Goal: Information Seeking & Learning: Learn about a topic

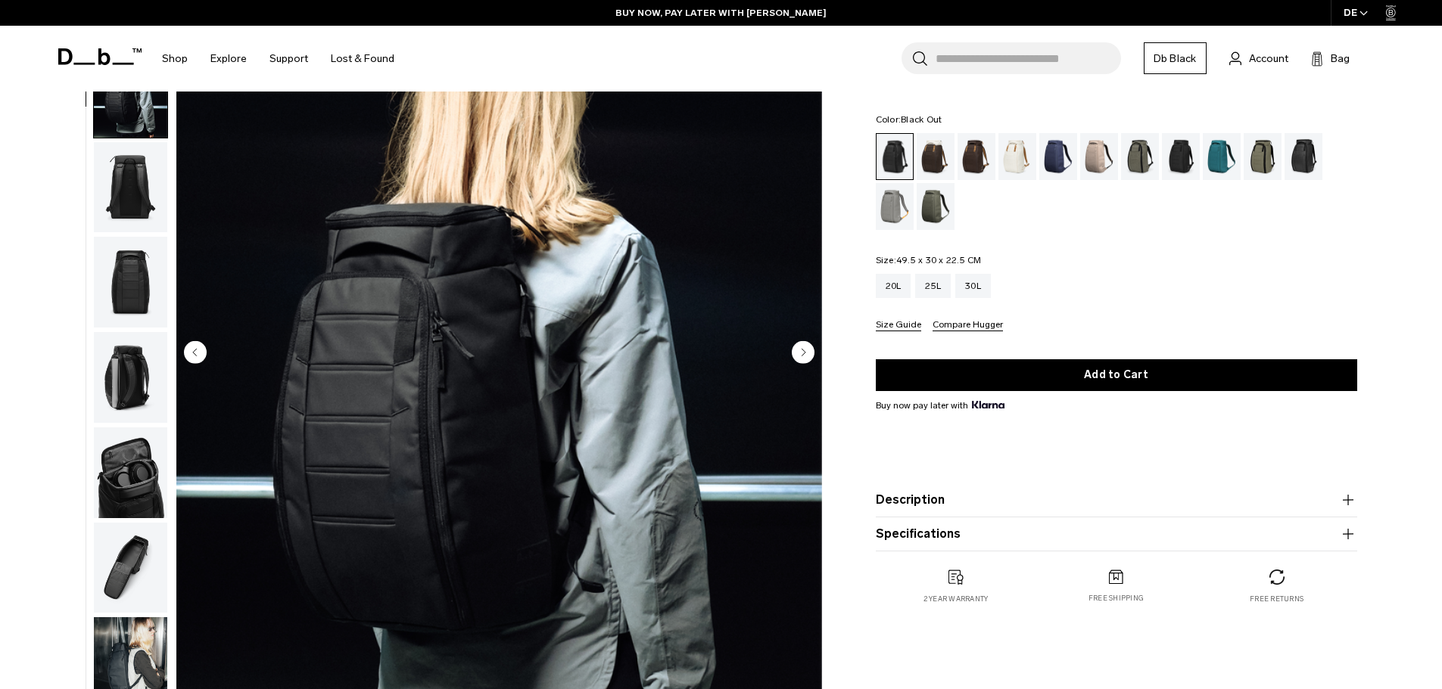
scroll to position [95, 0]
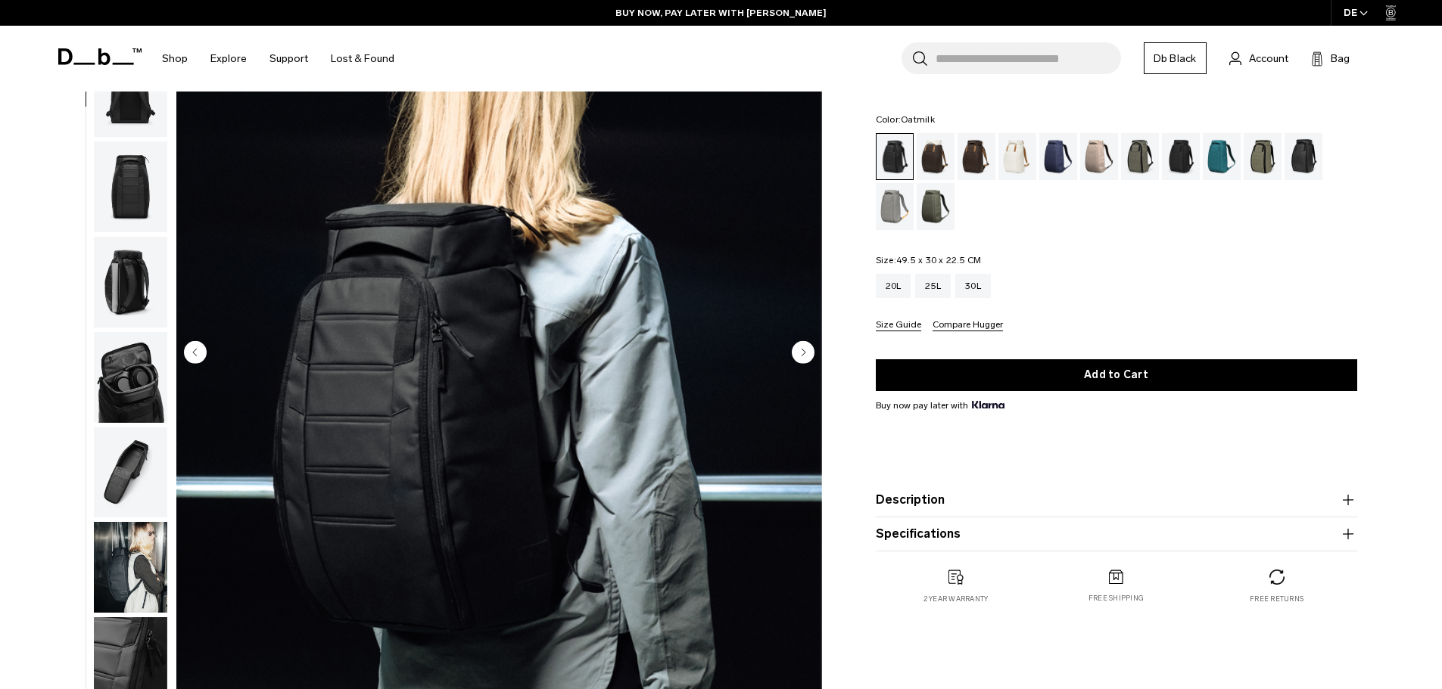
click at [1019, 162] on div "Oatmilk" at bounding box center [1017, 156] width 39 height 47
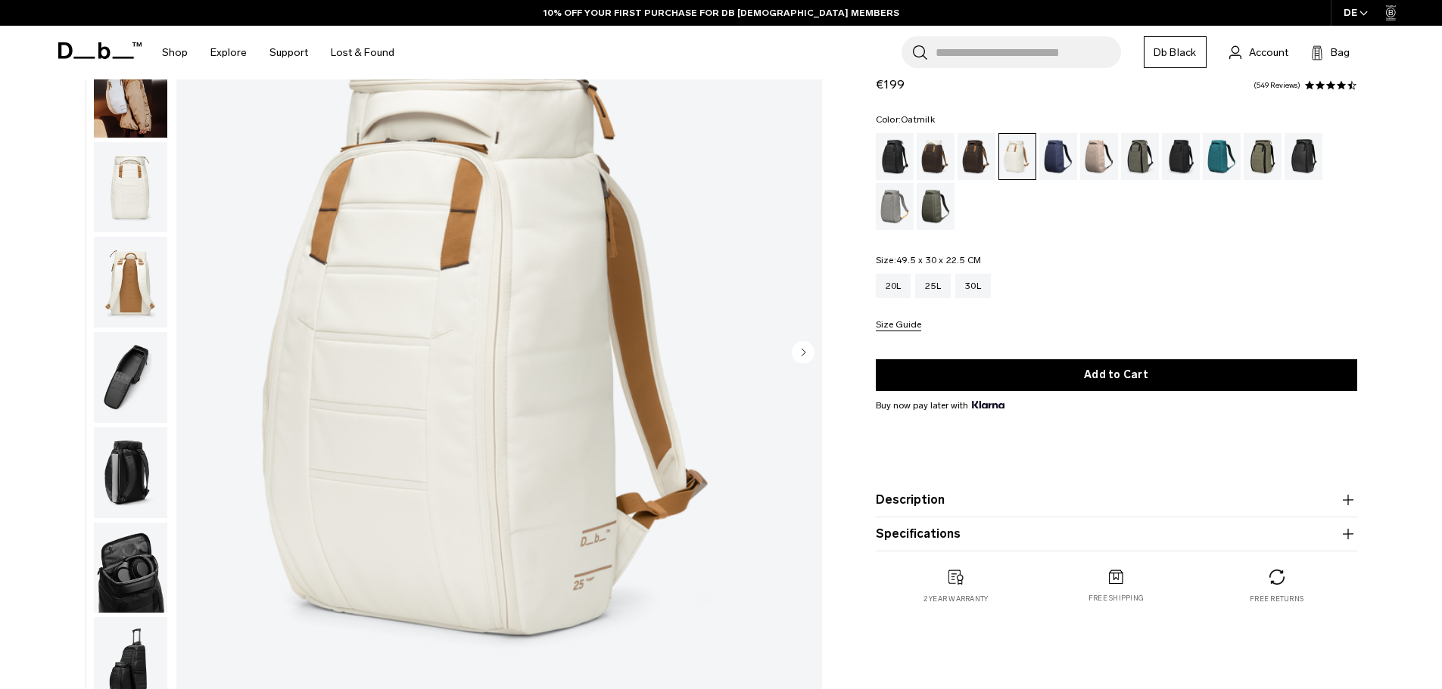
scroll to position [151, 0]
click at [935, 203] on div "Moss Green" at bounding box center [935, 206] width 39 height 47
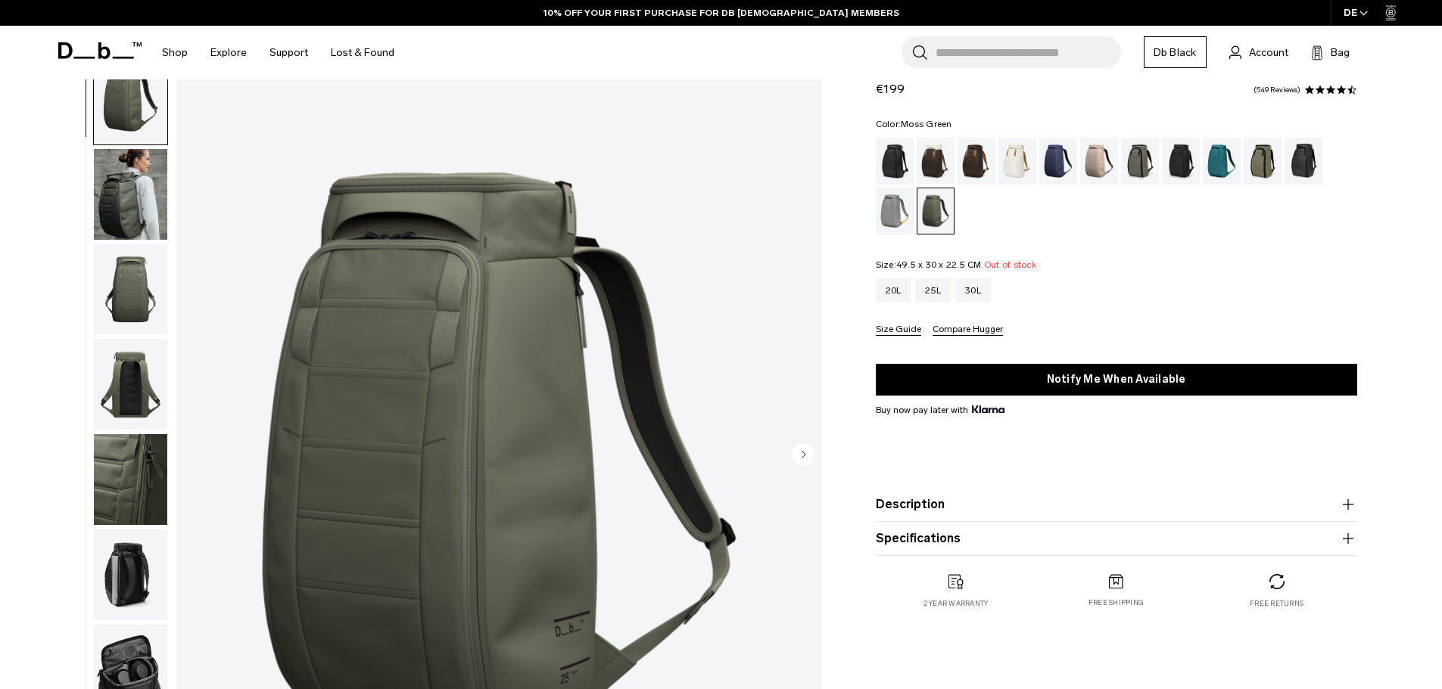
scroll to position [76, 0]
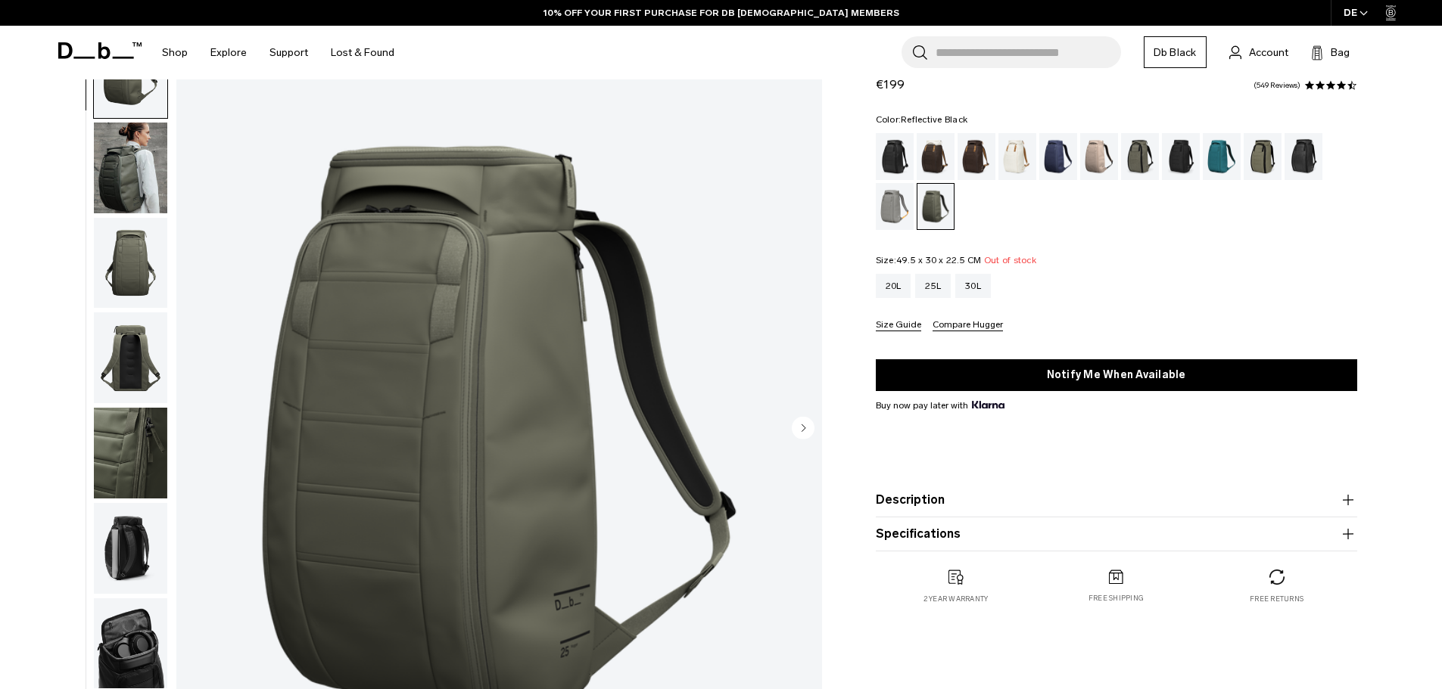
click at [1298, 150] on div "Reflective Black" at bounding box center [1303, 156] width 39 height 47
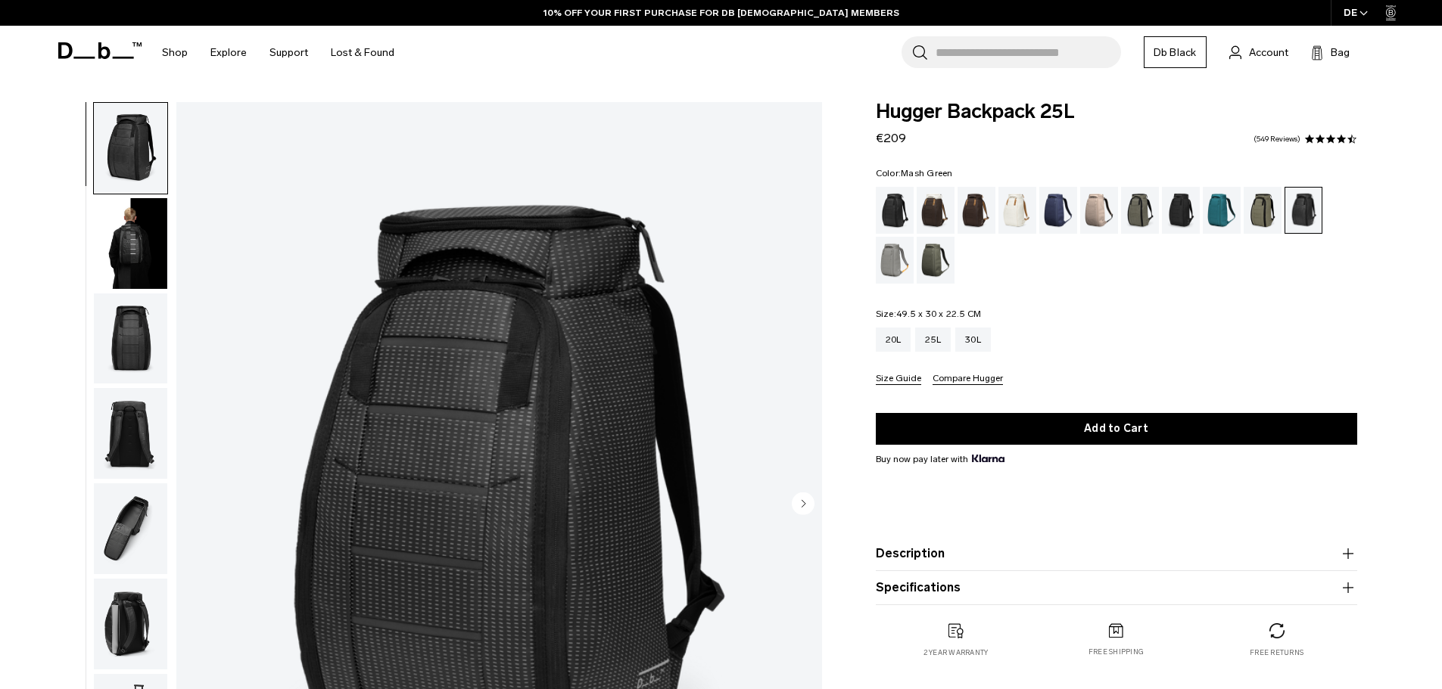
click at [1261, 198] on div "Mash Green" at bounding box center [1262, 210] width 39 height 47
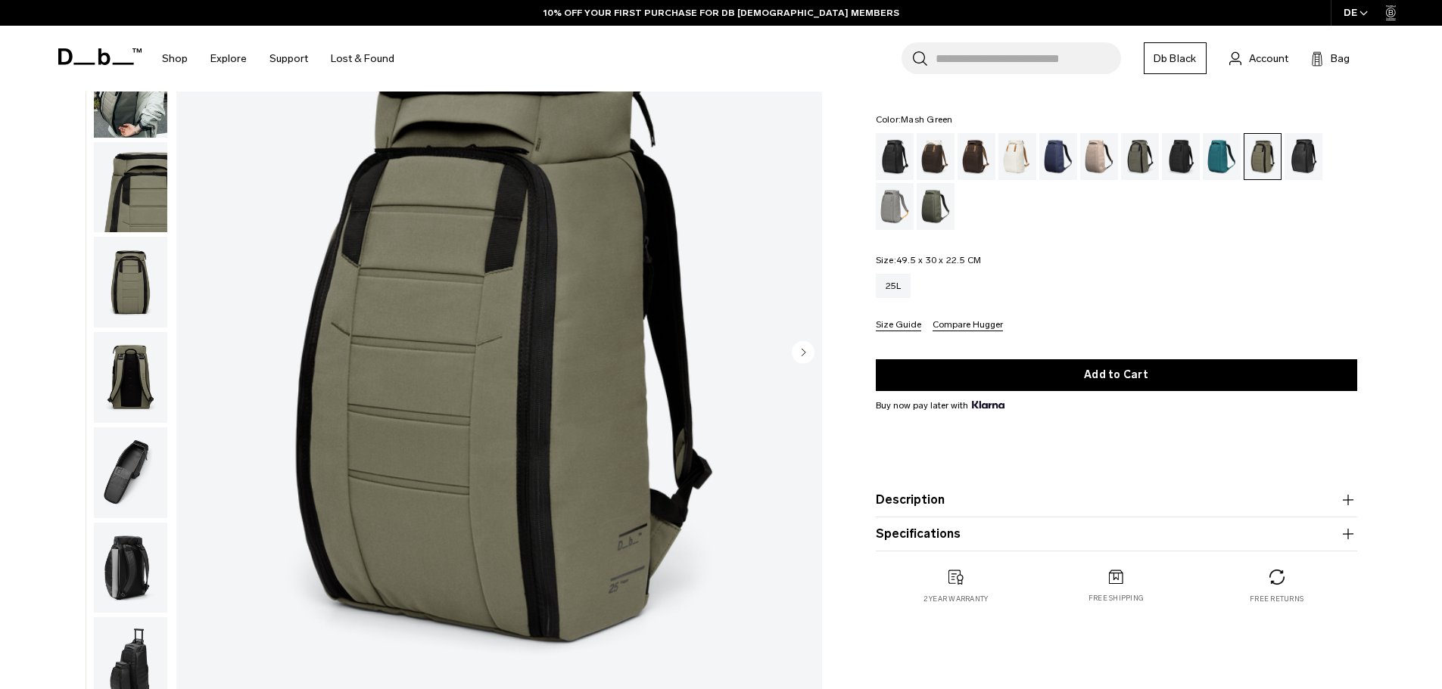
scroll to position [76, 0]
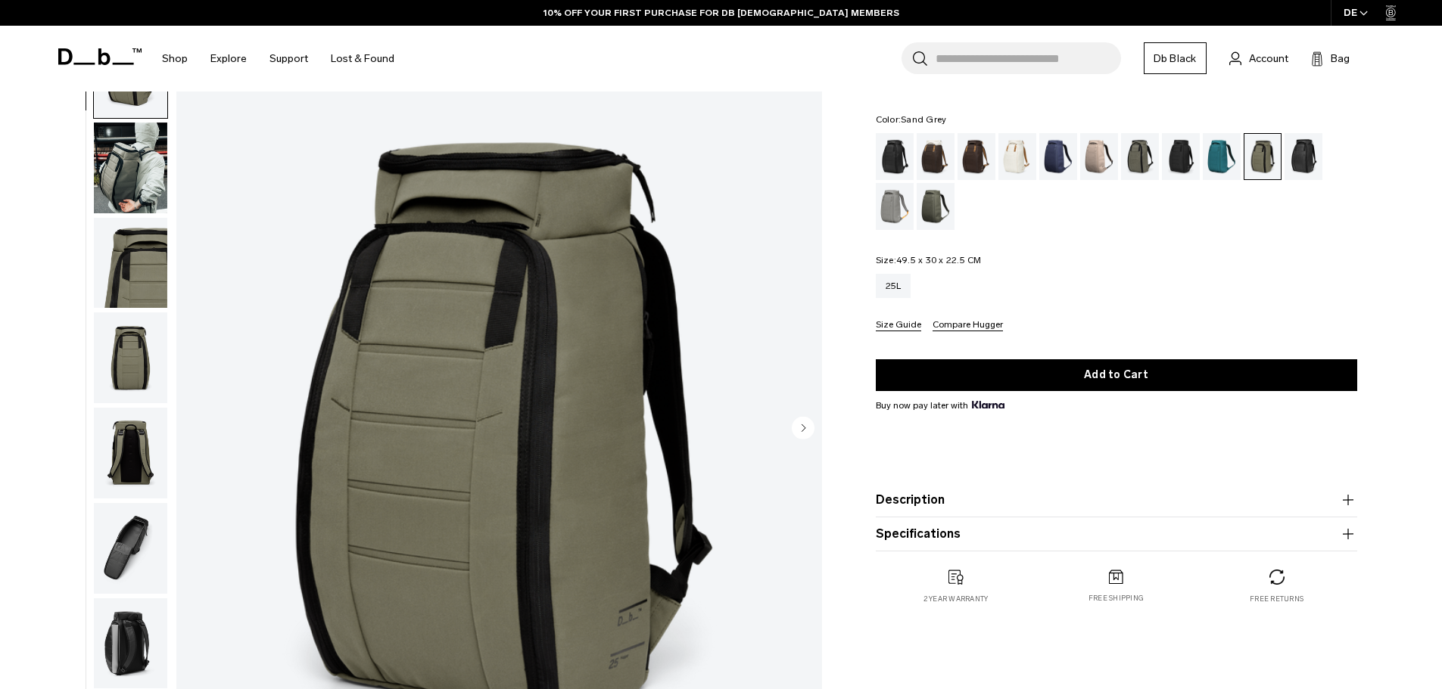
click at [887, 204] on div "Sand Grey" at bounding box center [895, 206] width 39 height 47
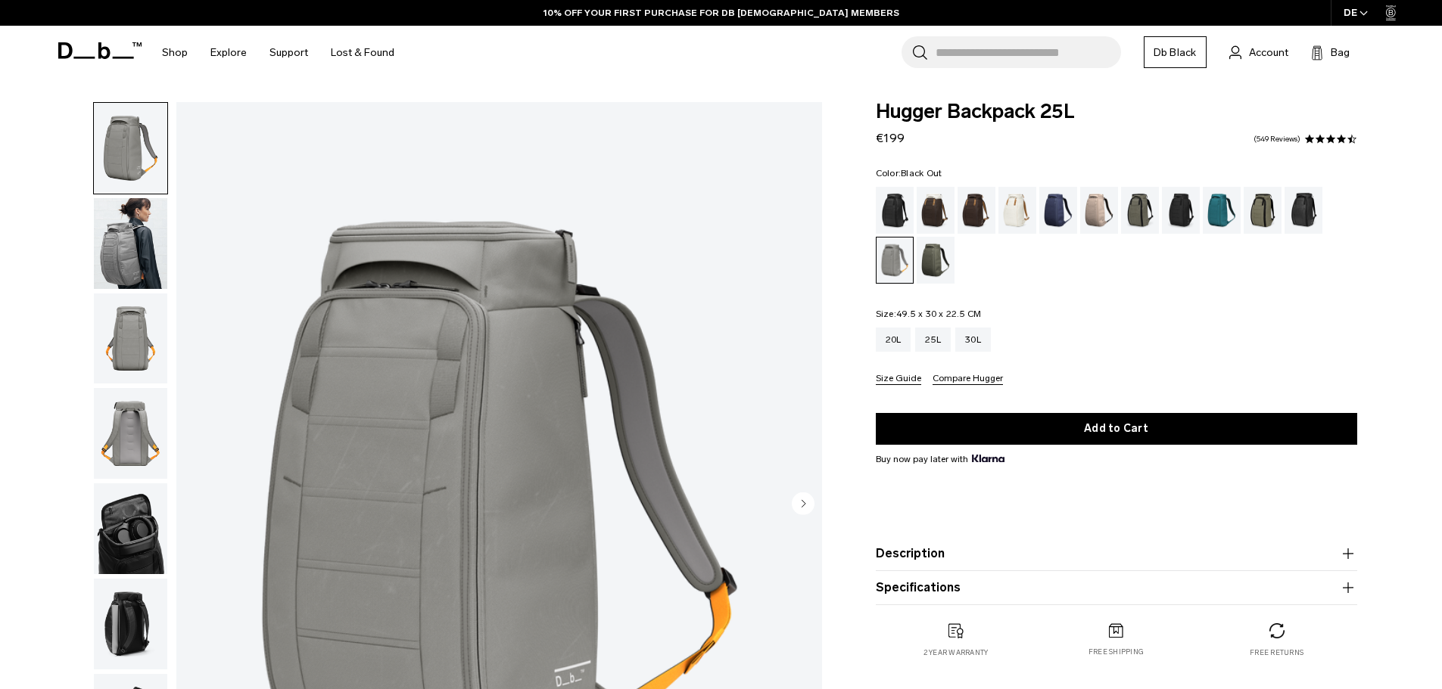
click at [892, 208] on div "Black Out" at bounding box center [895, 210] width 39 height 47
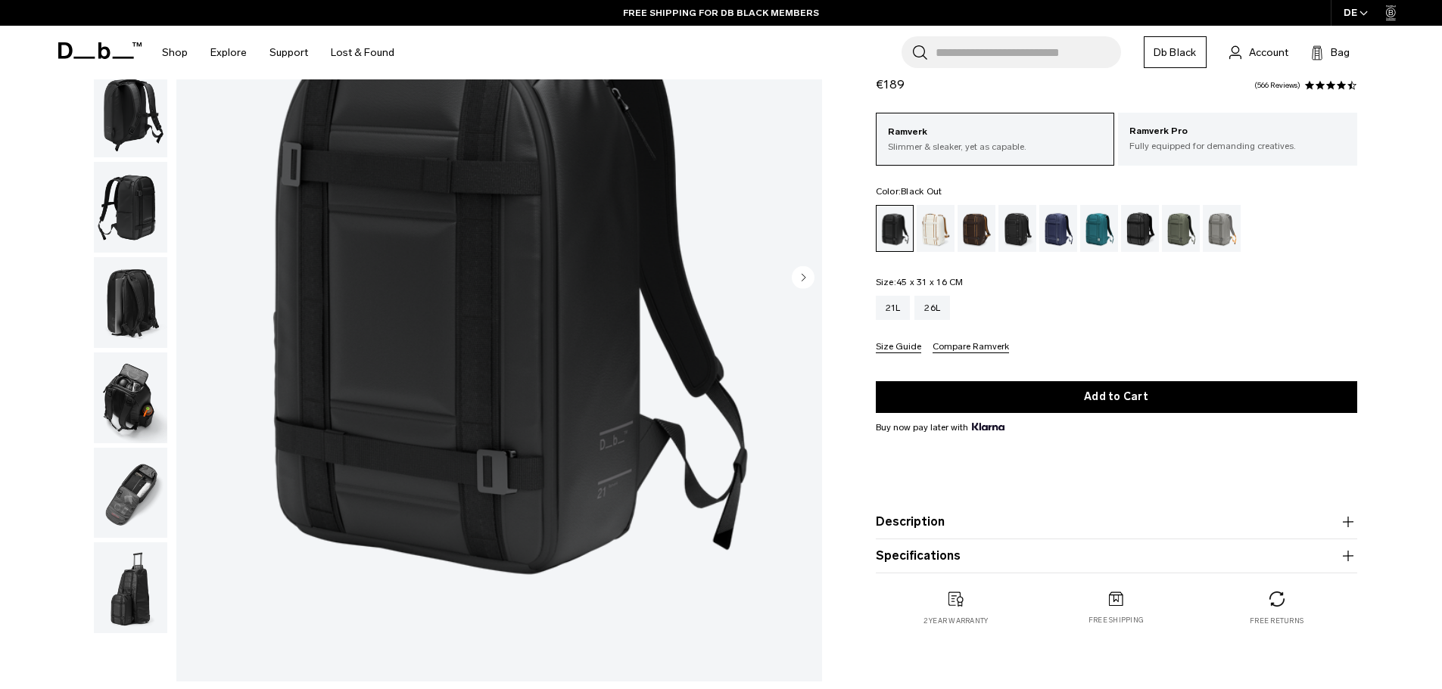
scroll to position [227, 0]
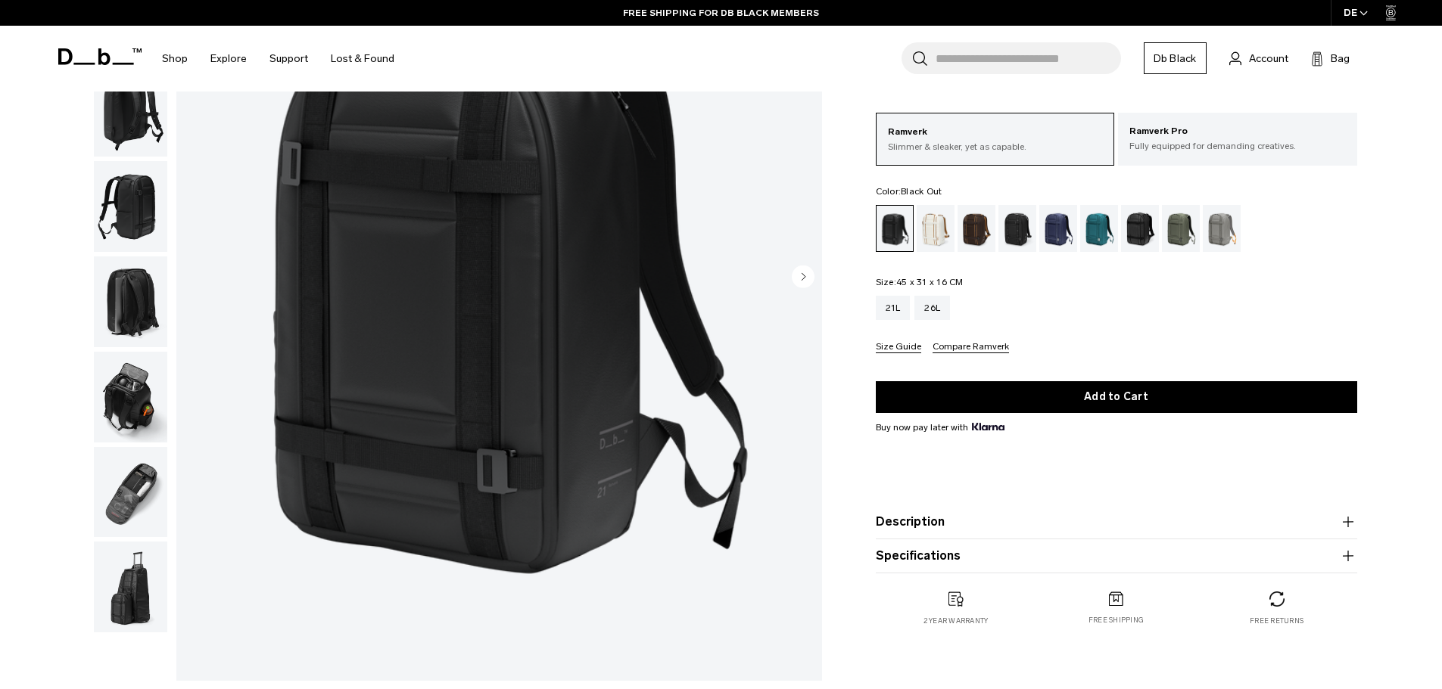
click at [124, 493] on img "button" at bounding box center [130, 492] width 73 height 91
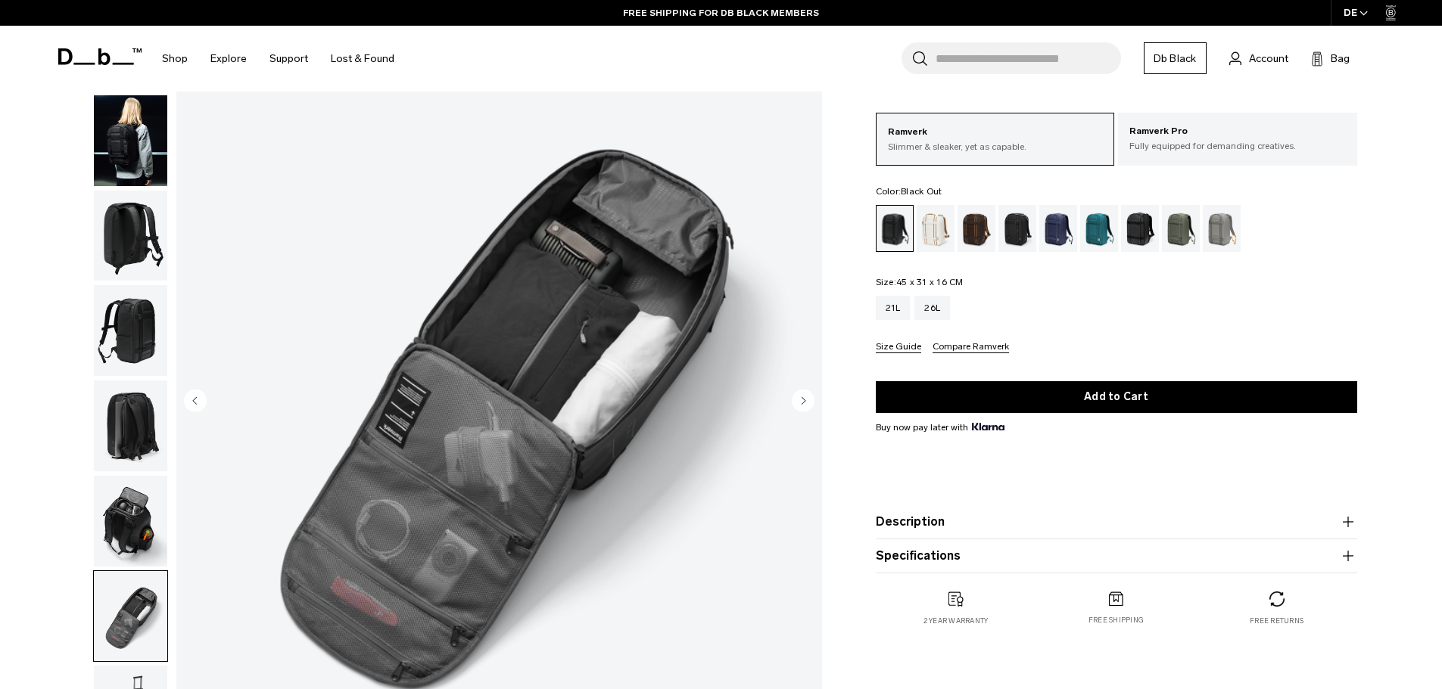
scroll to position [76, 0]
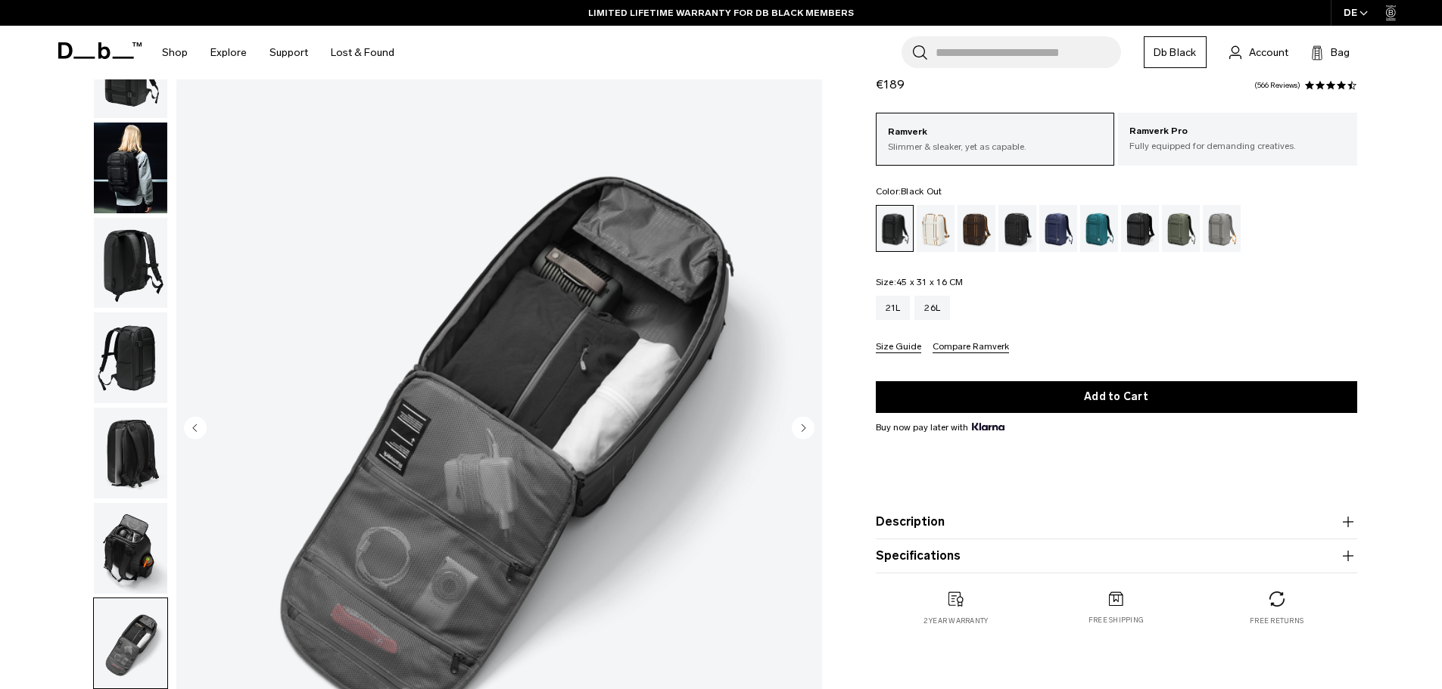
click at [98, 53] on icon at bounding box center [99, 50] width 83 height 17
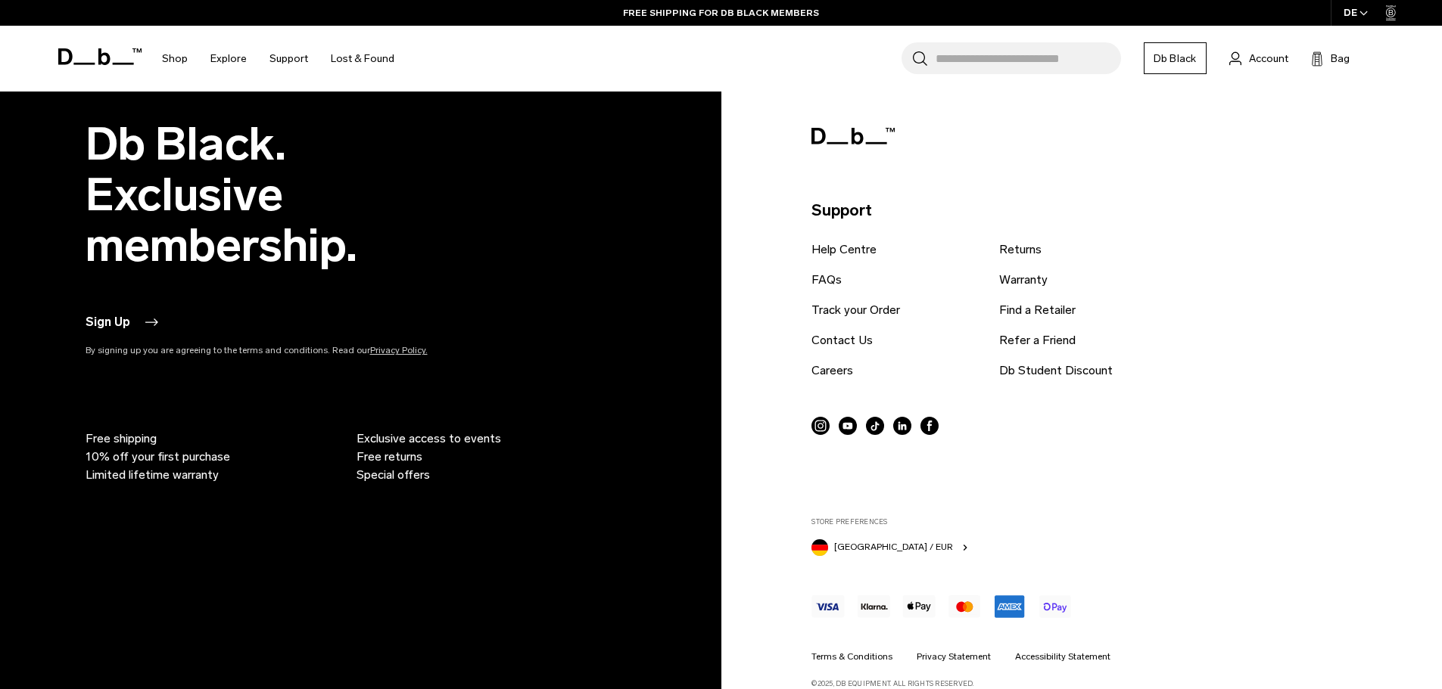
scroll to position [4457, 0]
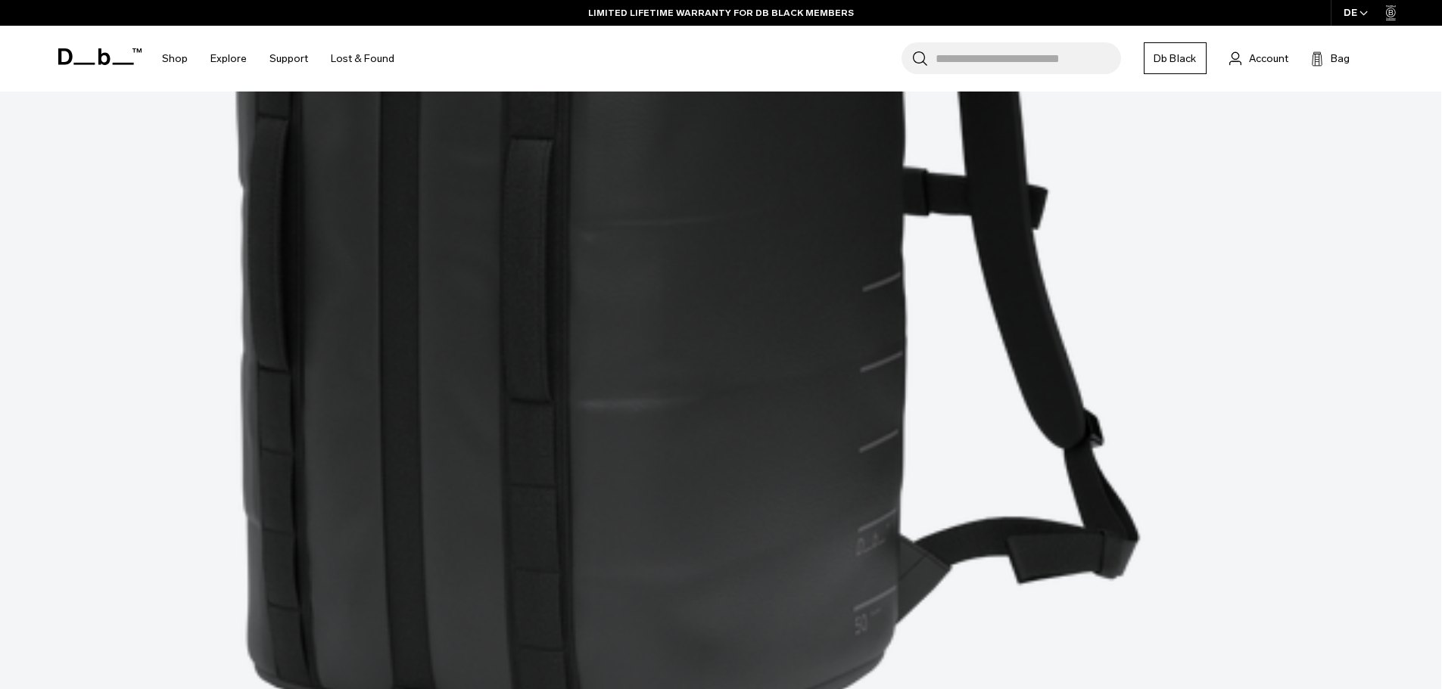
scroll to position [4465, 0]
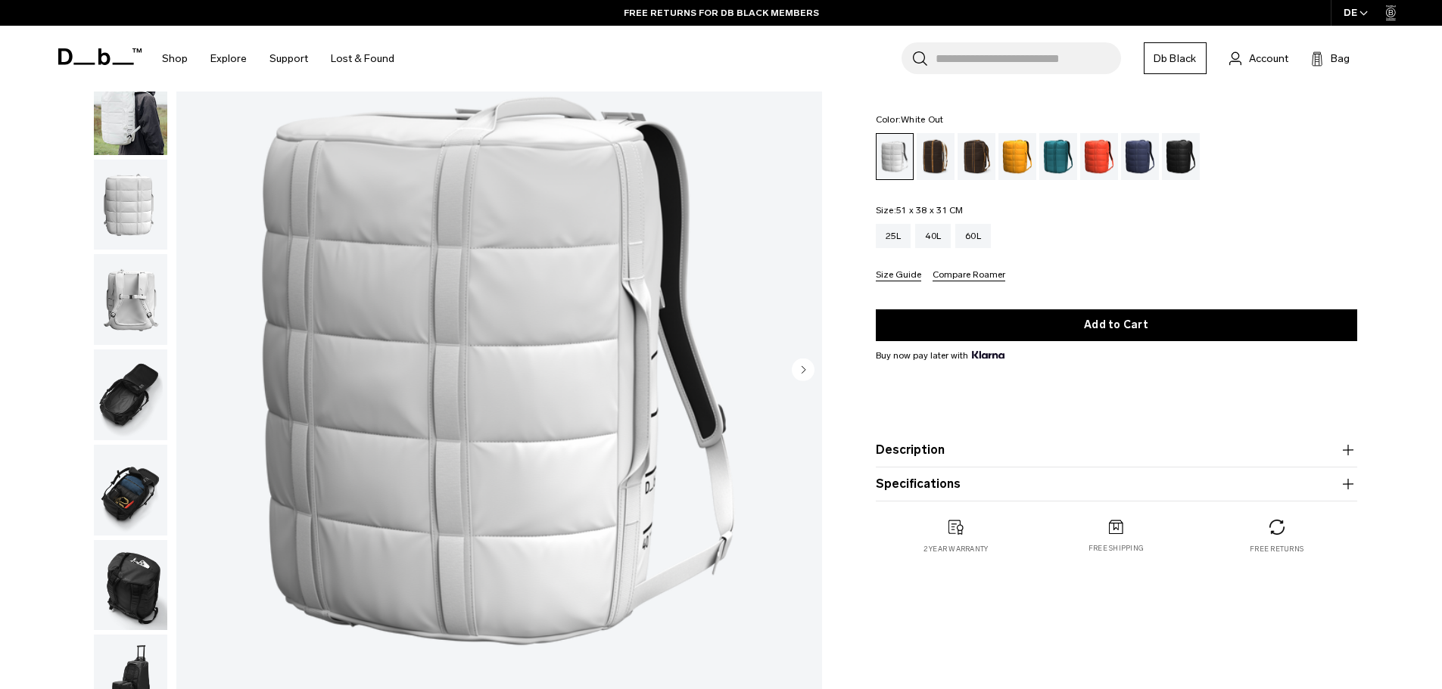
scroll to position [115, 0]
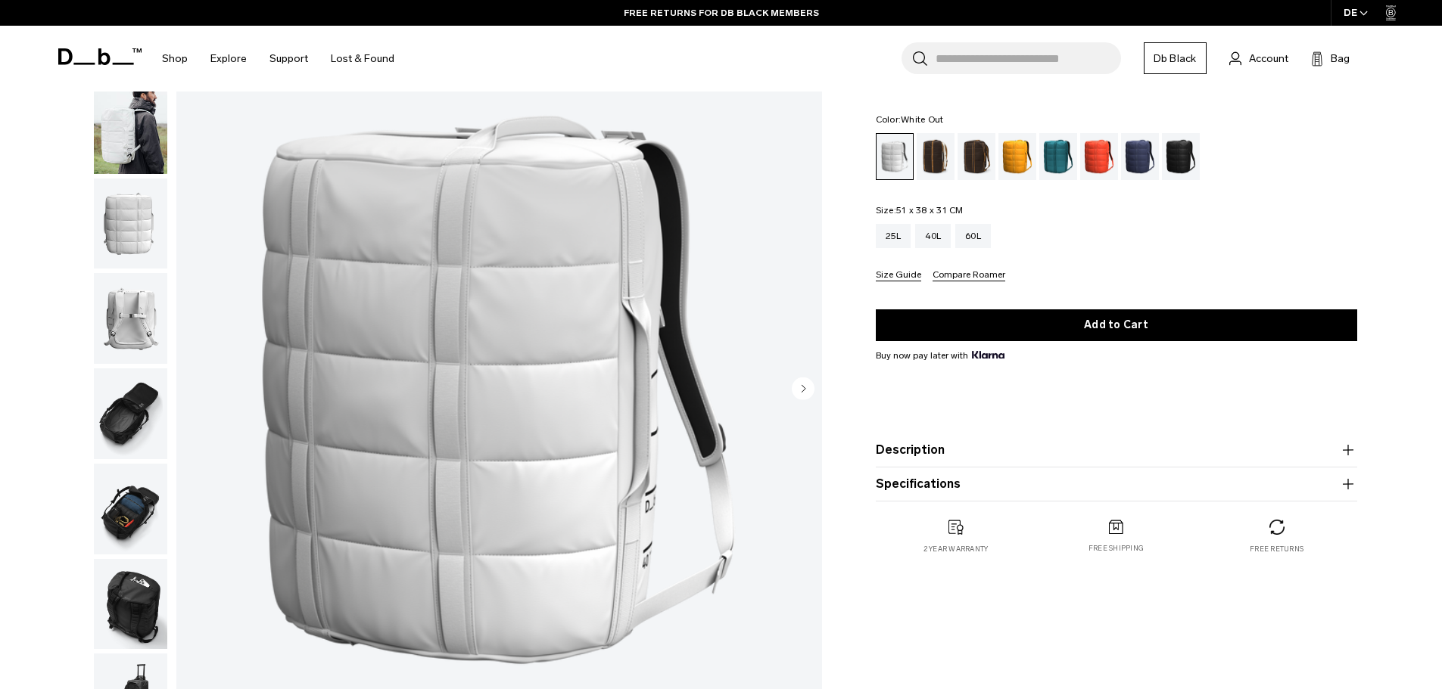
click at [807, 384] on circle "Next slide" at bounding box center [803, 388] width 23 height 23
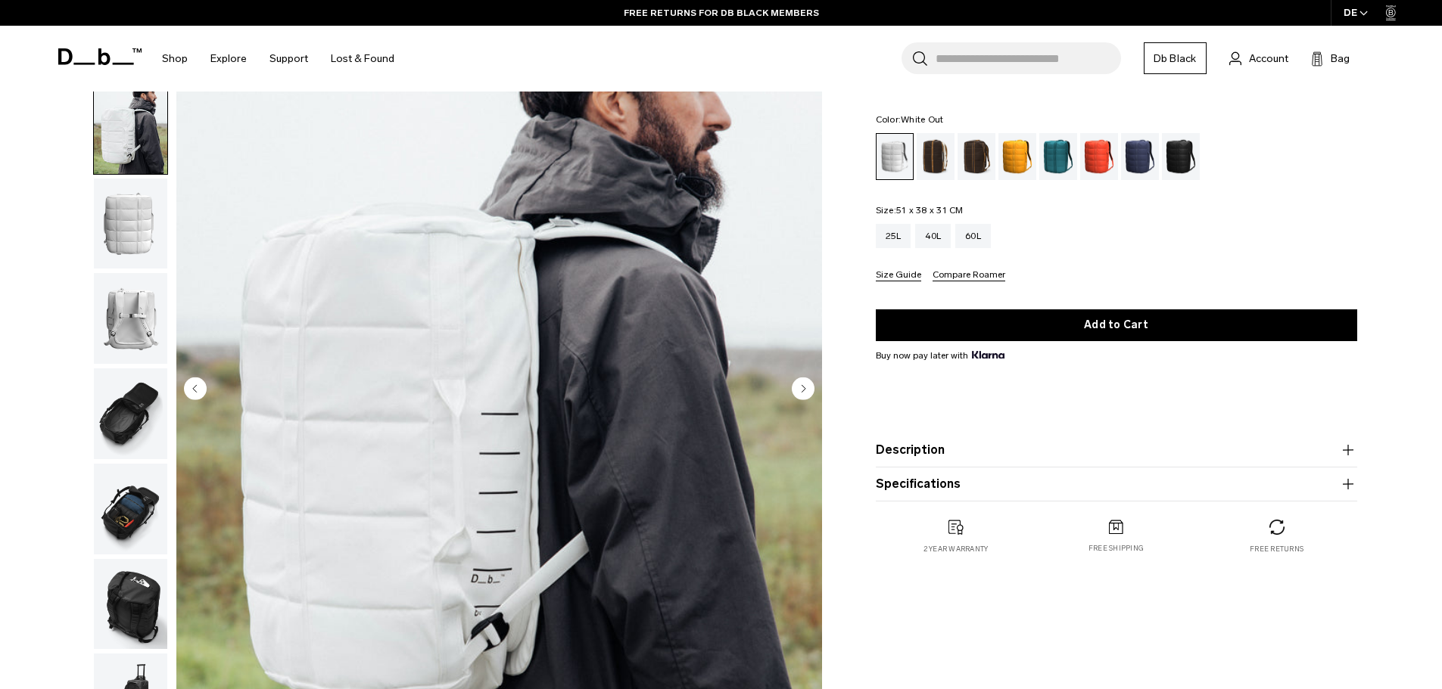
click at [807, 384] on circle "Next slide" at bounding box center [803, 388] width 23 height 23
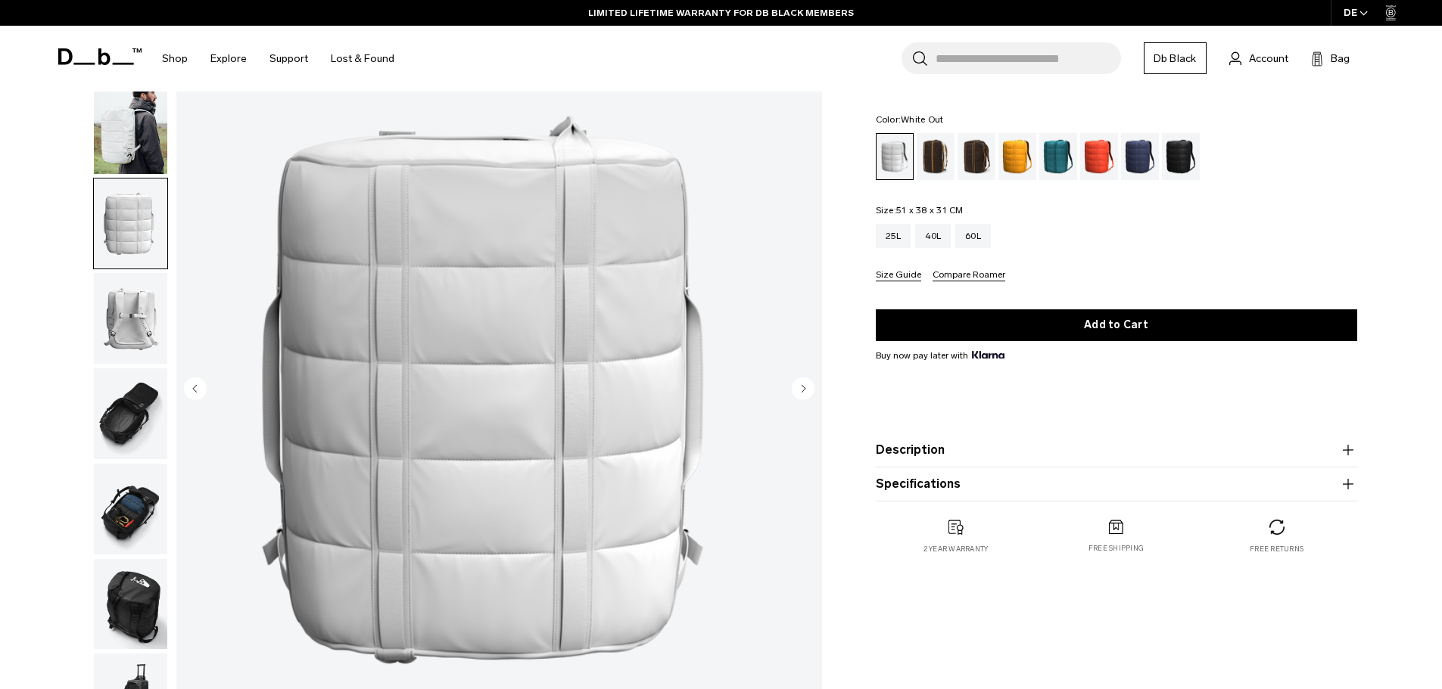
click at [807, 384] on circle "Next slide" at bounding box center [803, 388] width 23 height 23
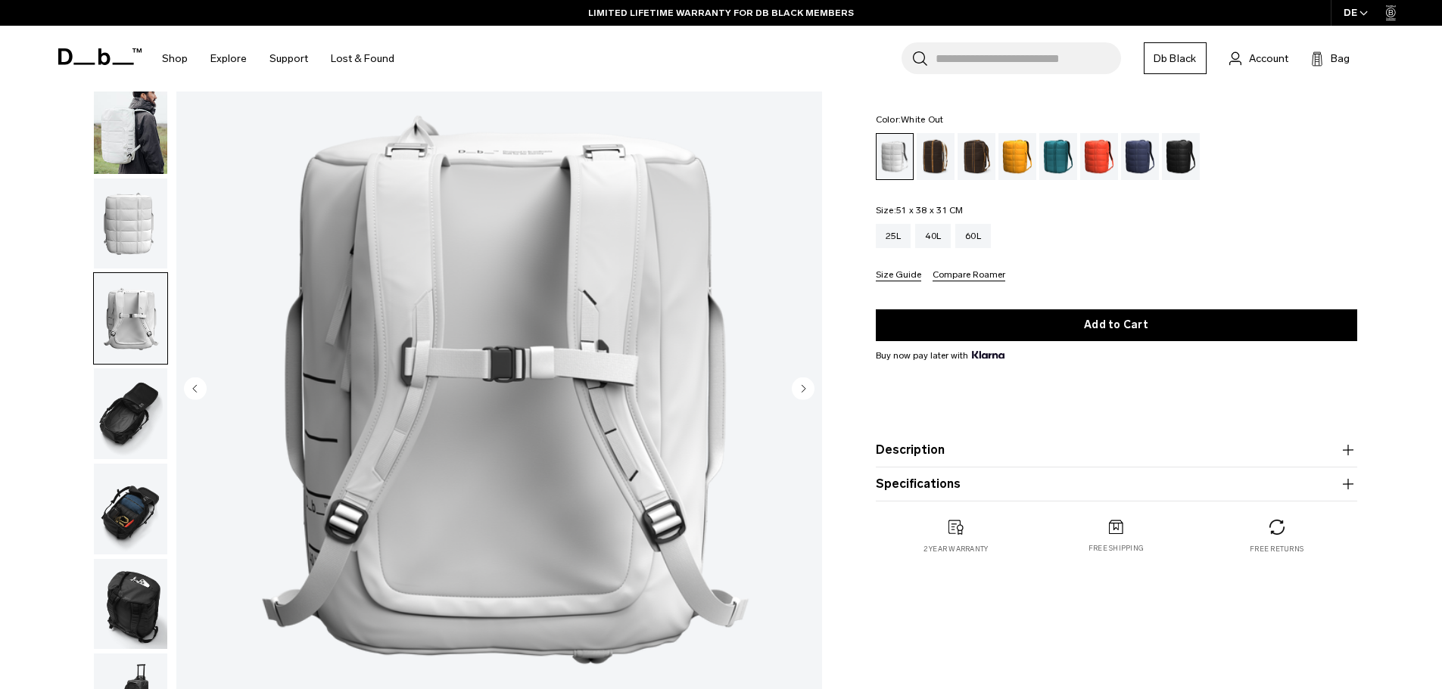
click at [807, 384] on circle "Next slide" at bounding box center [803, 388] width 23 height 23
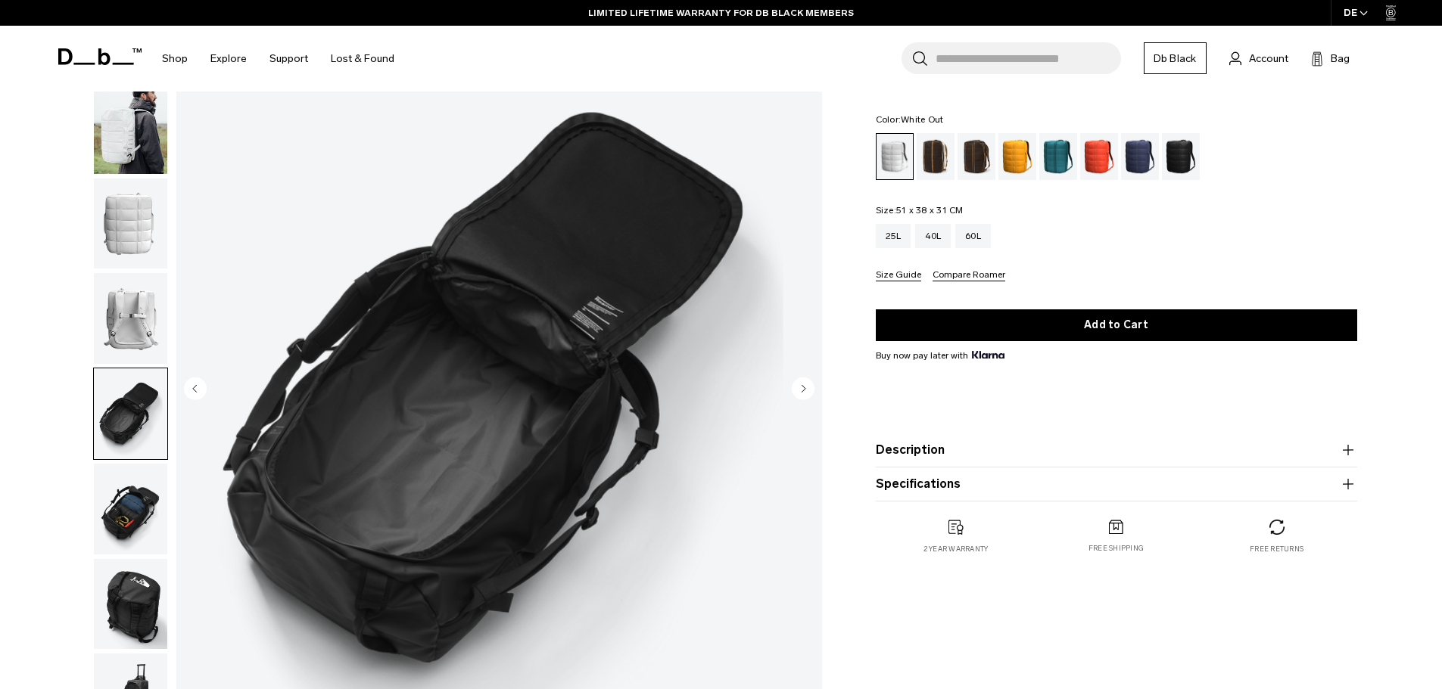
click at [807, 384] on circle "Next slide" at bounding box center [803, 388] width 23 height 23
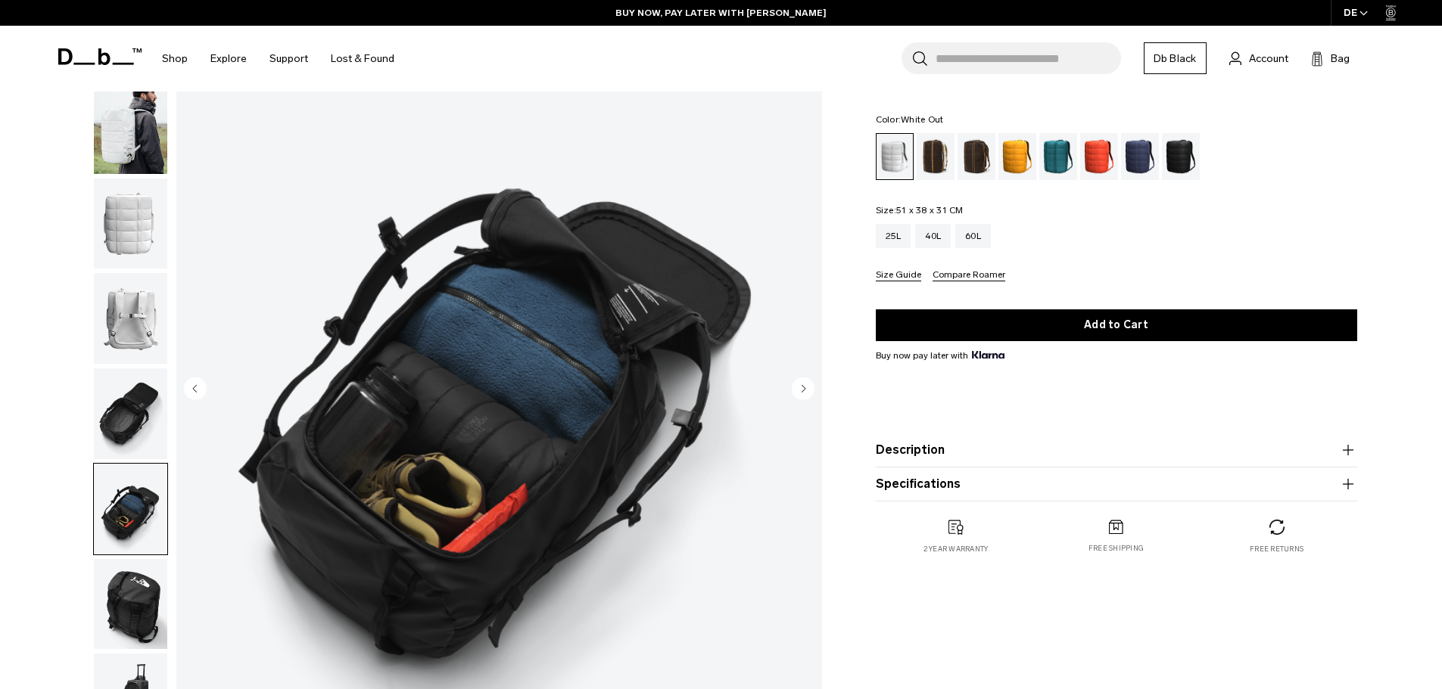
click at [202, 387] on circle "Previous slide" at bounding box center [195, 388] width 23 height 23
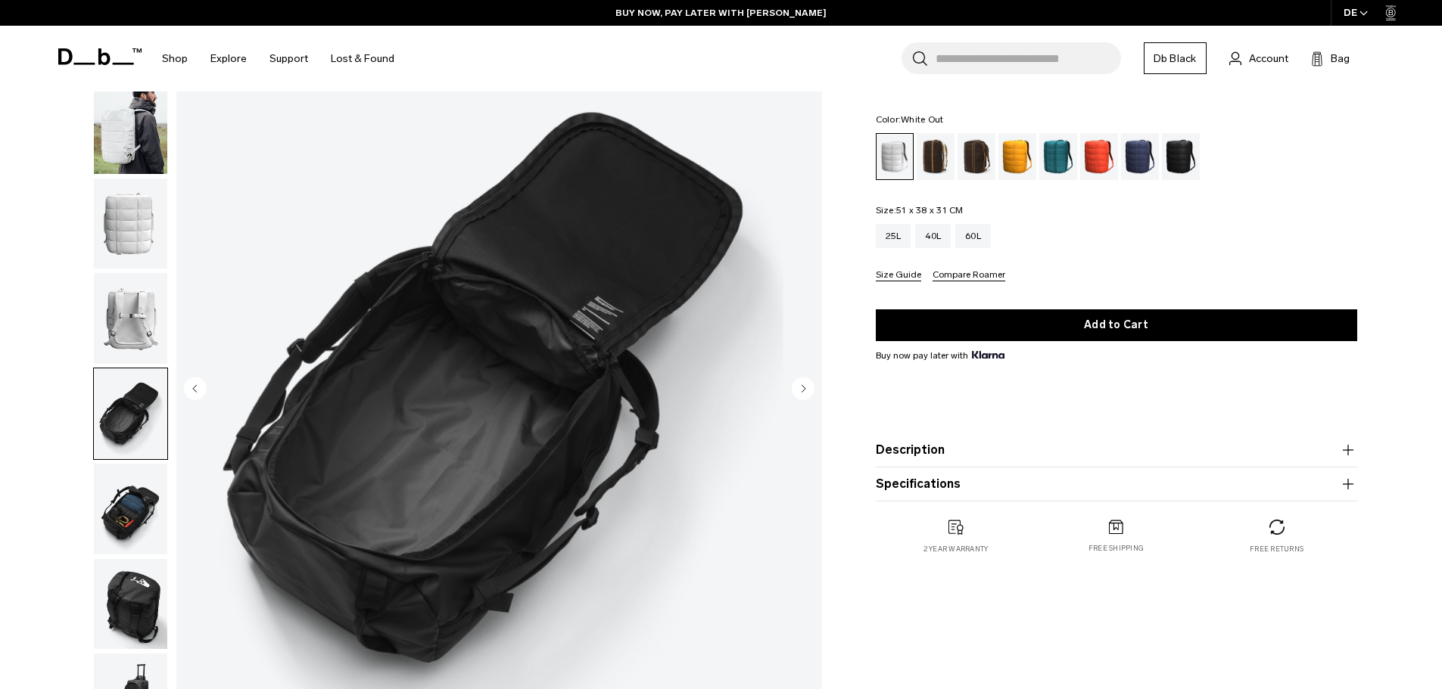
click at [198, 385] on circle "Previous slide" at bounding box center [195, 388] width 23 height 23
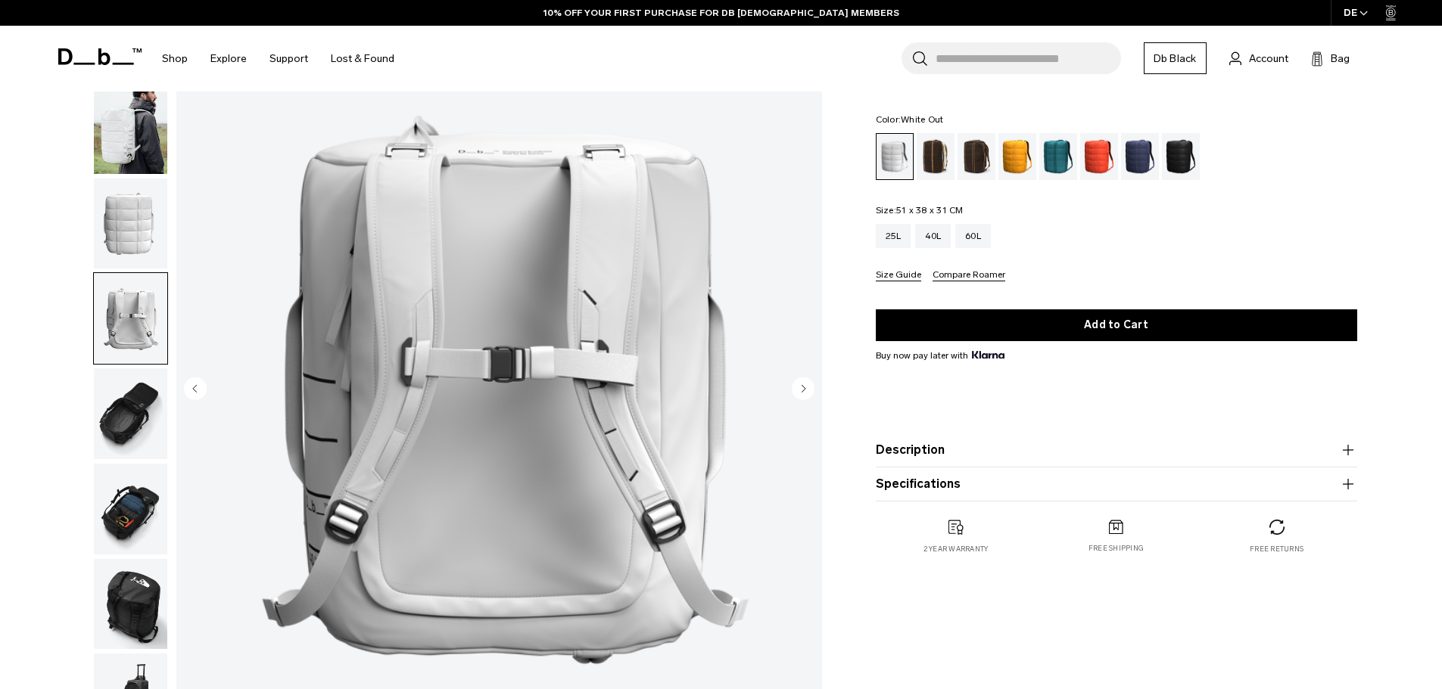
click at [198, 385] on circle "Previous slide" at bounding box center [195, 388] width 23 height 23
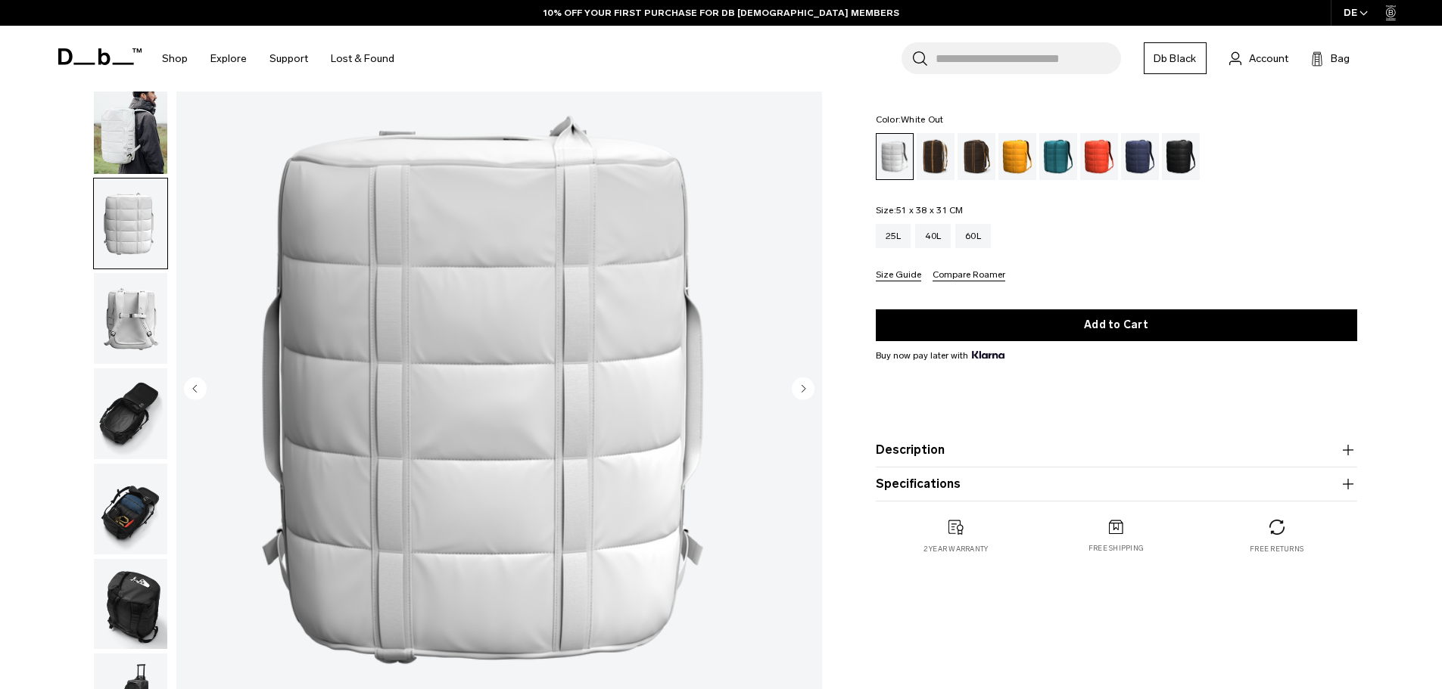
click at [198, 385] on circle "Previous slide" at bounding box center [195, 388] width 23 height 23
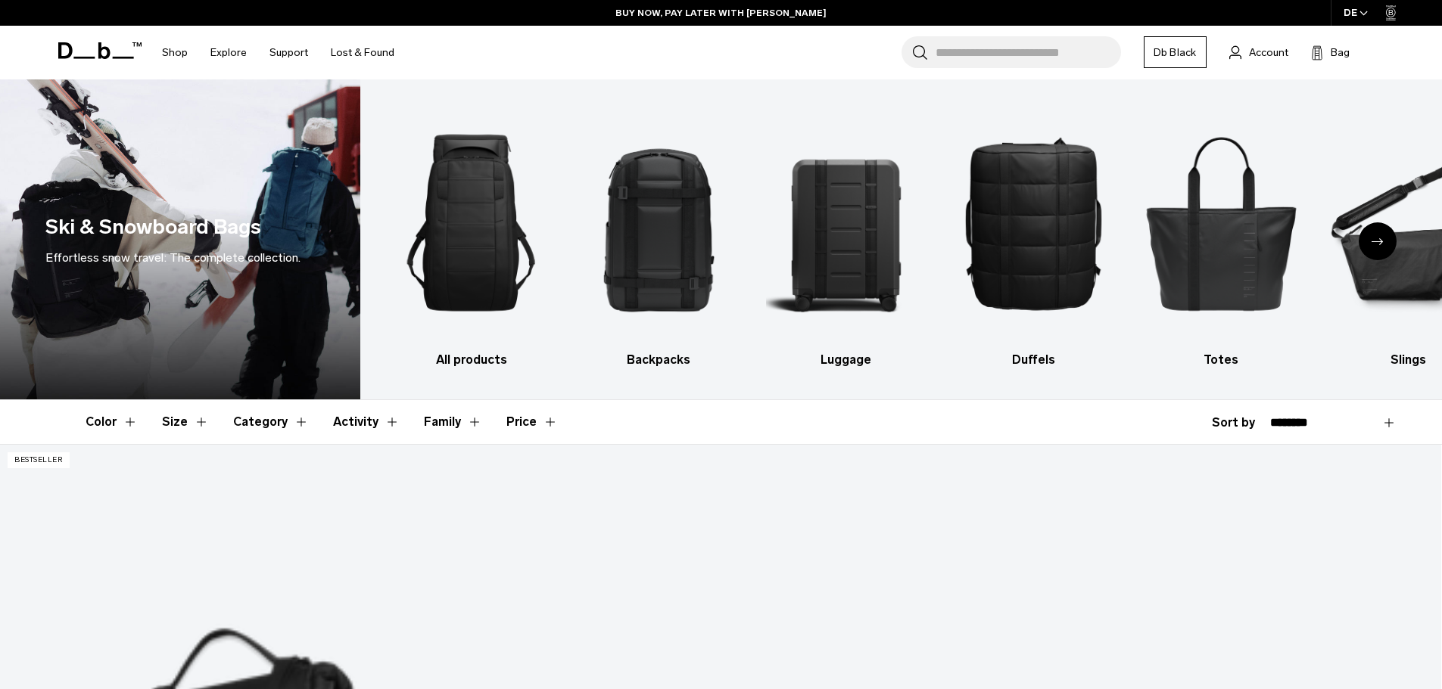
click at [1389, 247] on div "Next slide" at bounding box center [1377, 241] width 38 height 38
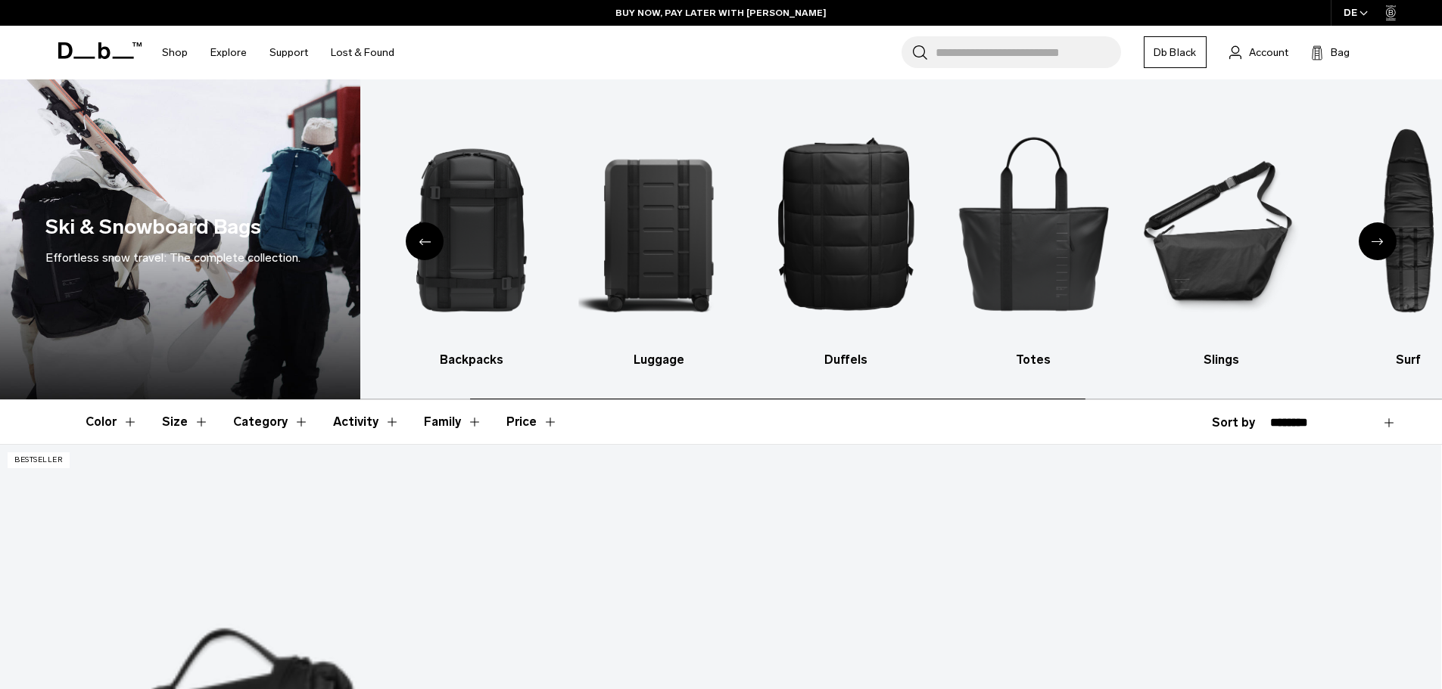
click at [1386, 247] on div "Next slide" at bounding box center [1377, 241] width 38 height 38
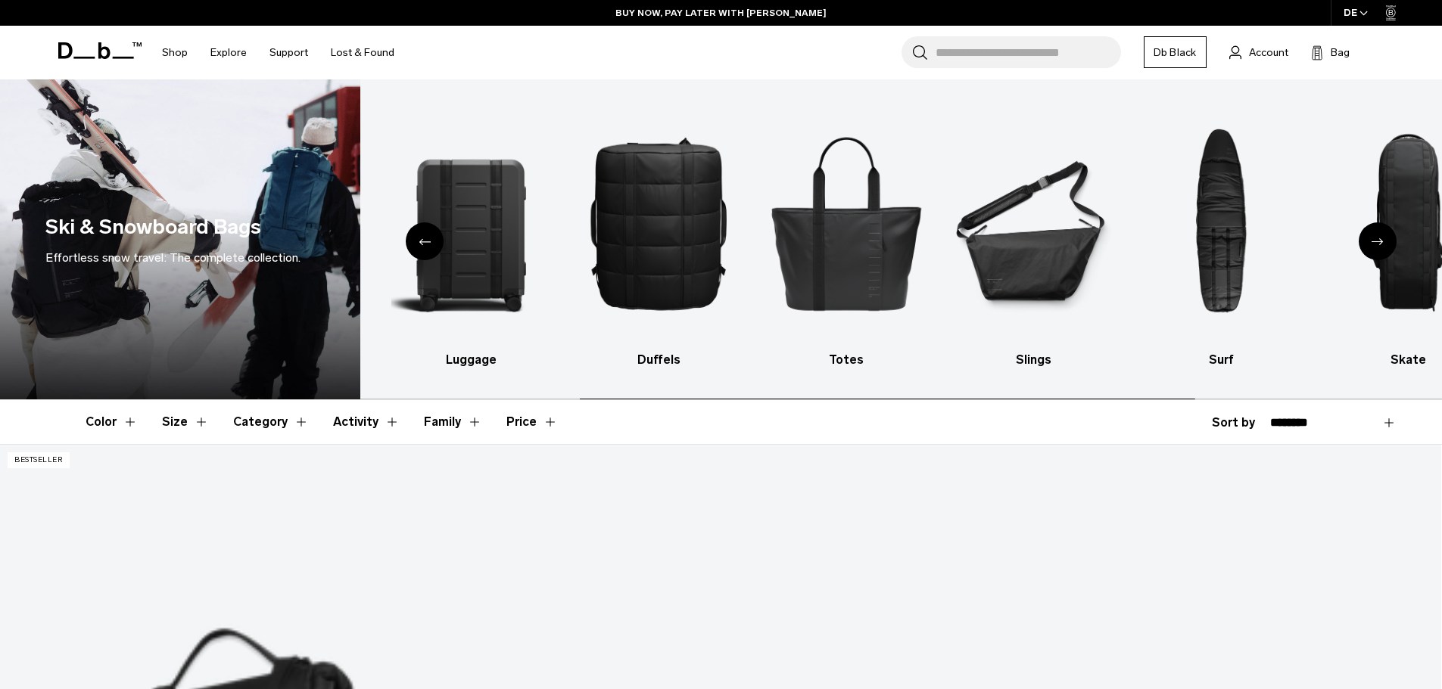
click at [1386, 247] on div "Next slide" at bounding box center [1377, 241] width 38 height 38
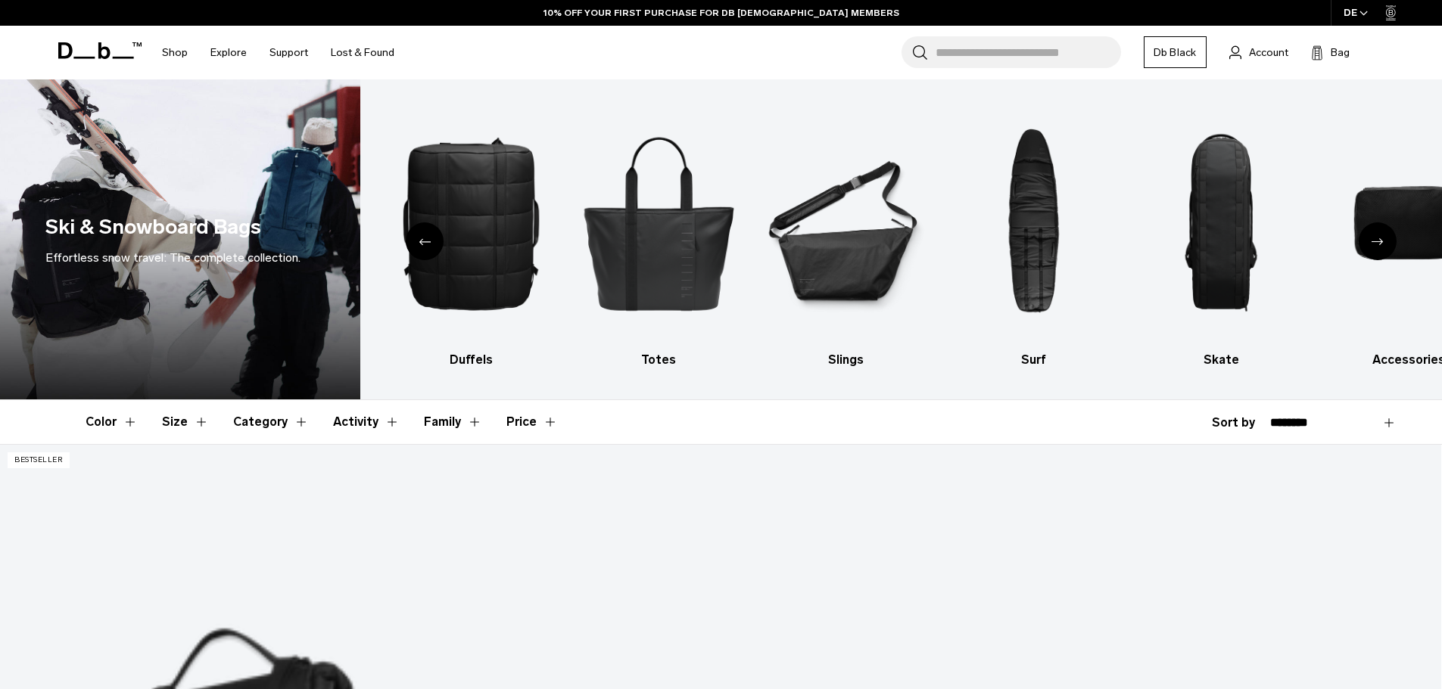
click at [1378, 243] on icon "Next slide" at bounding box center [1377, 241] width 12 height 7
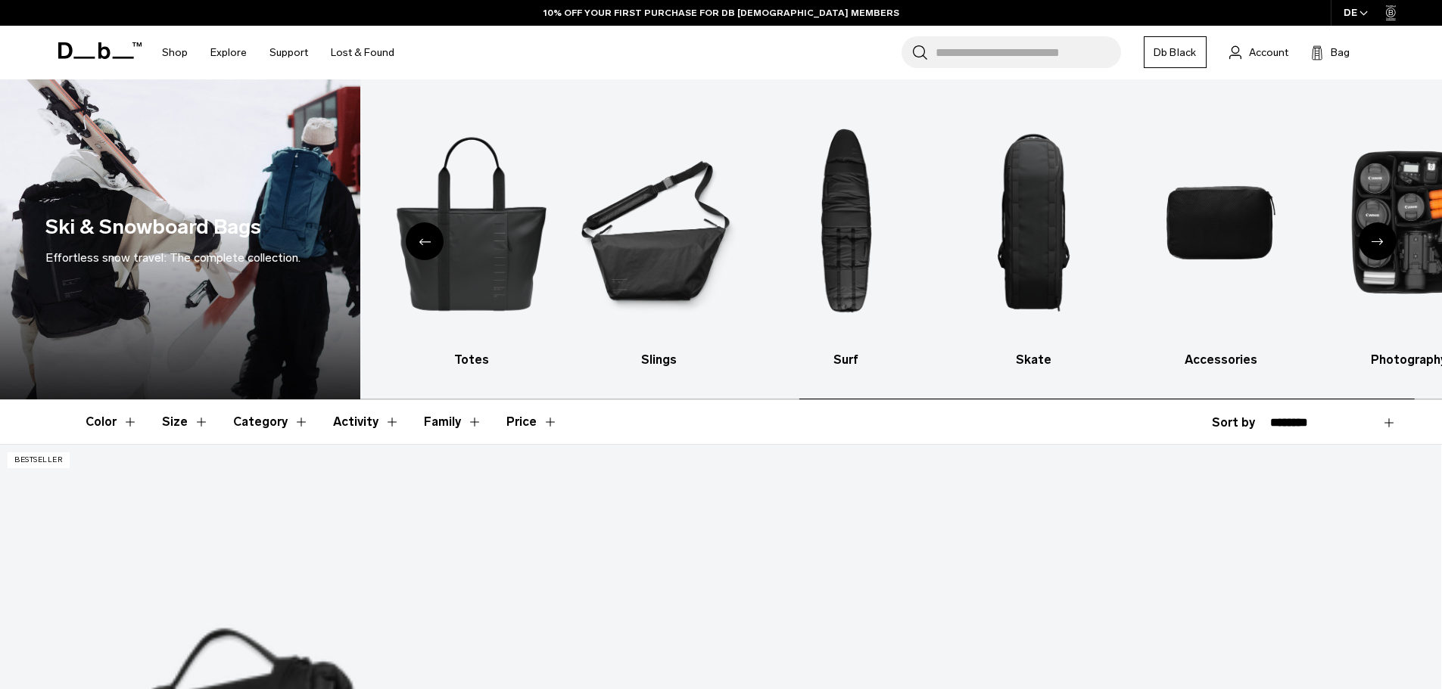
click at [1378, 243] on icon "Next slide" at bounding box center [1377, 241] width 12 height 7
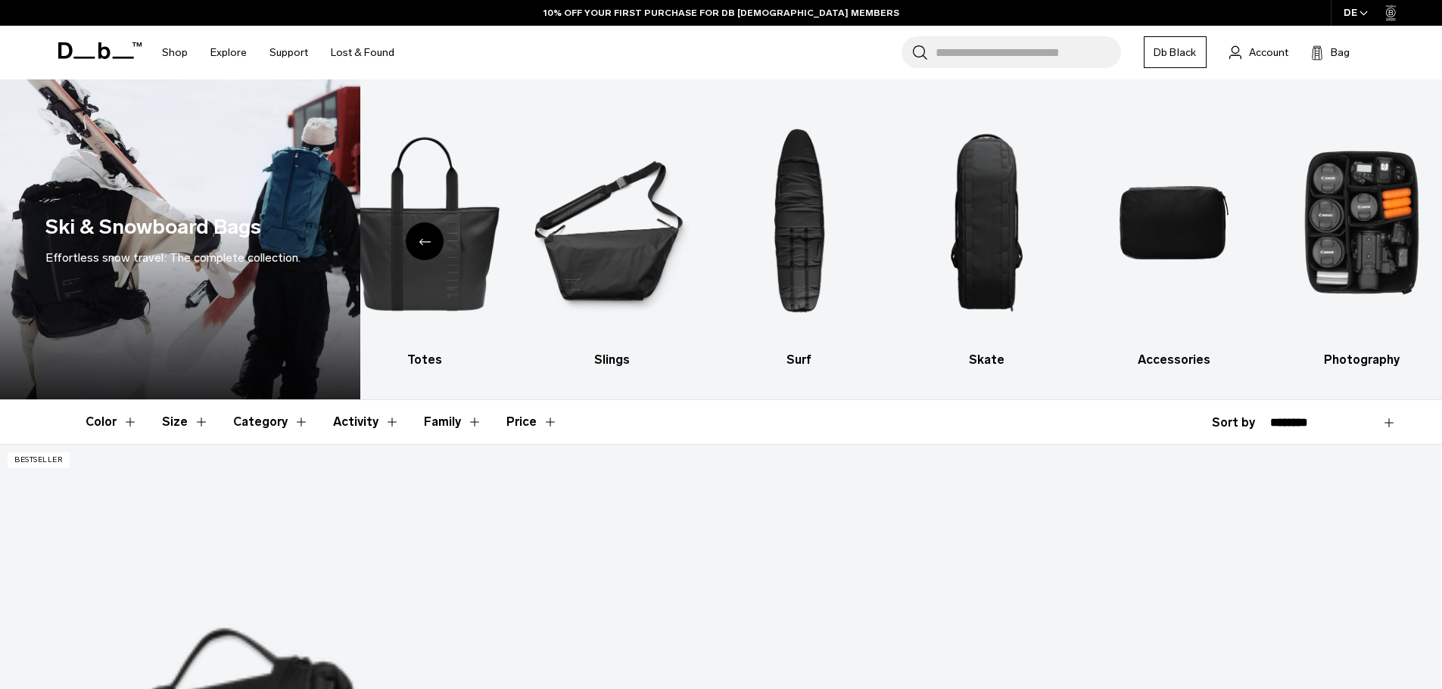
click at [425, 240] on icon "Previous slide" at bounding box center [424, 241] width 12 height 7
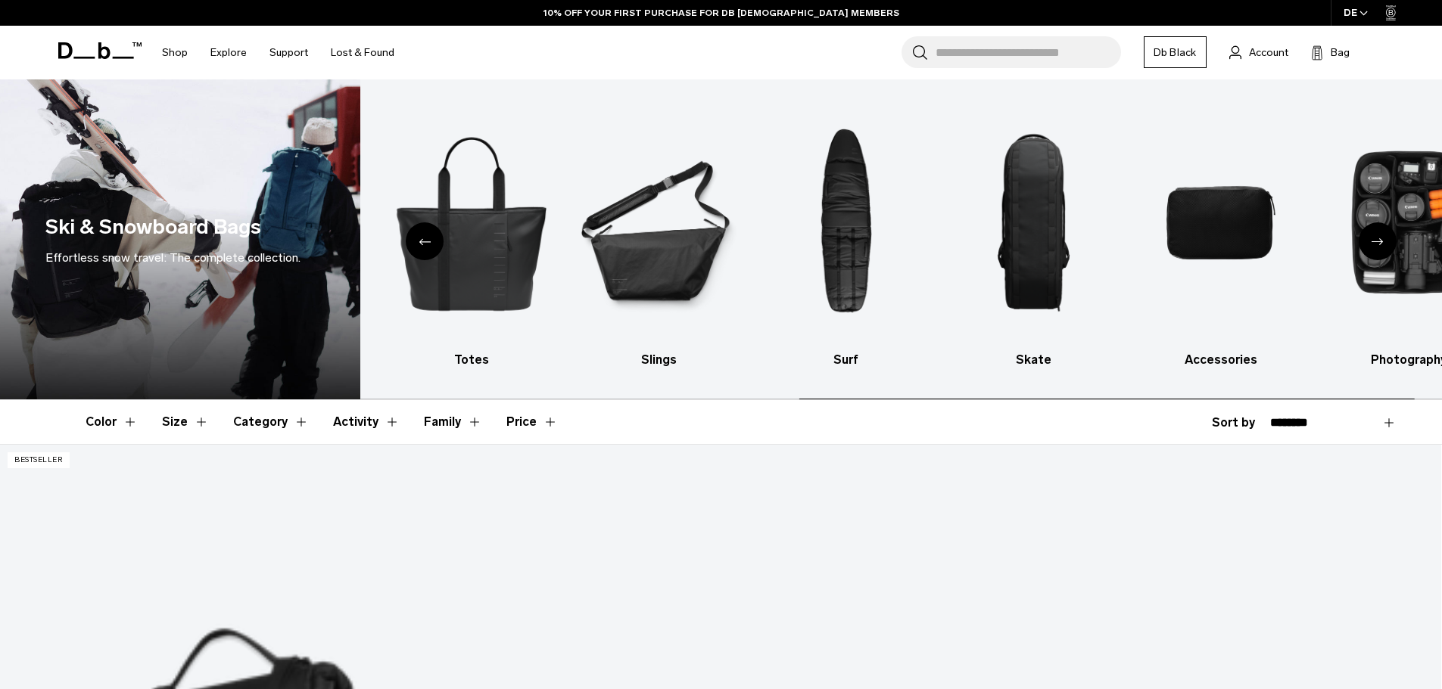
click at [425, 240] on icon "Previous slide" at bounding box center [424, 241] width 12 height 7
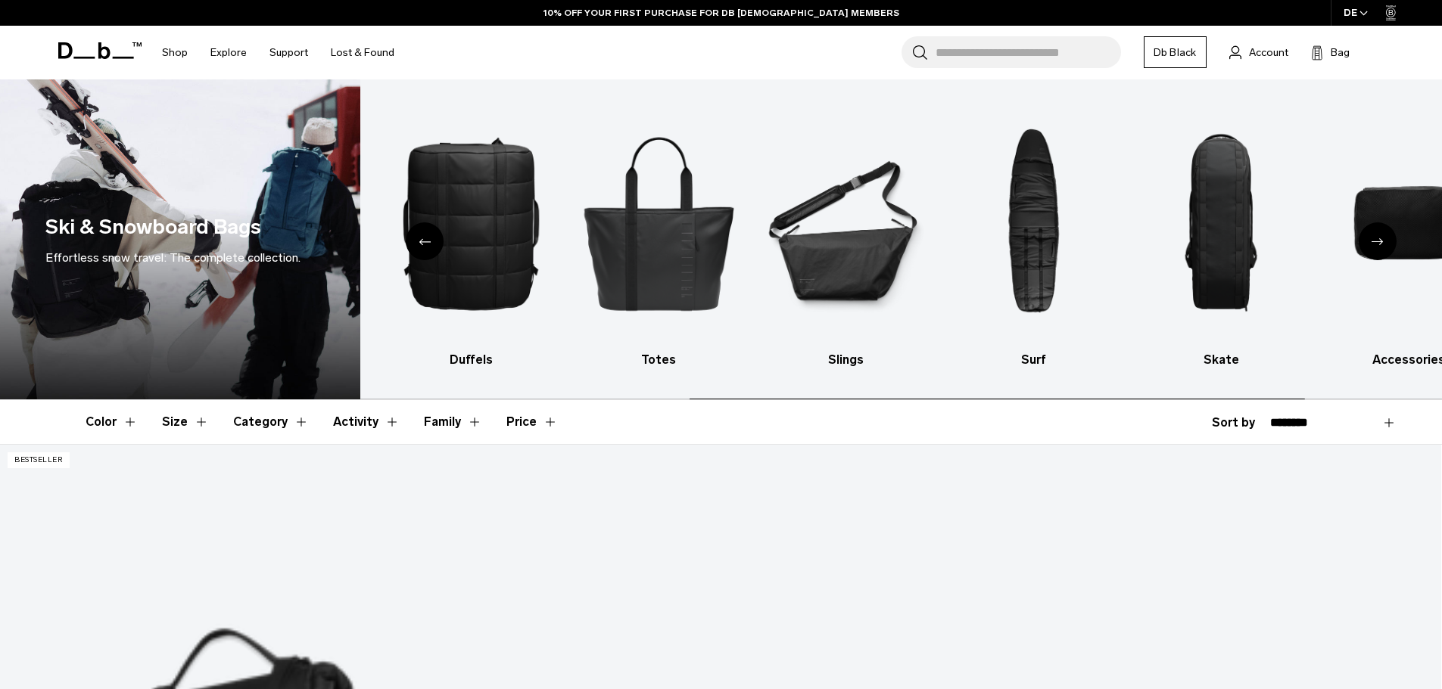
click at [425, 240] on icon "Previous slide" at bounding box center [424, 241] width 12 height 7
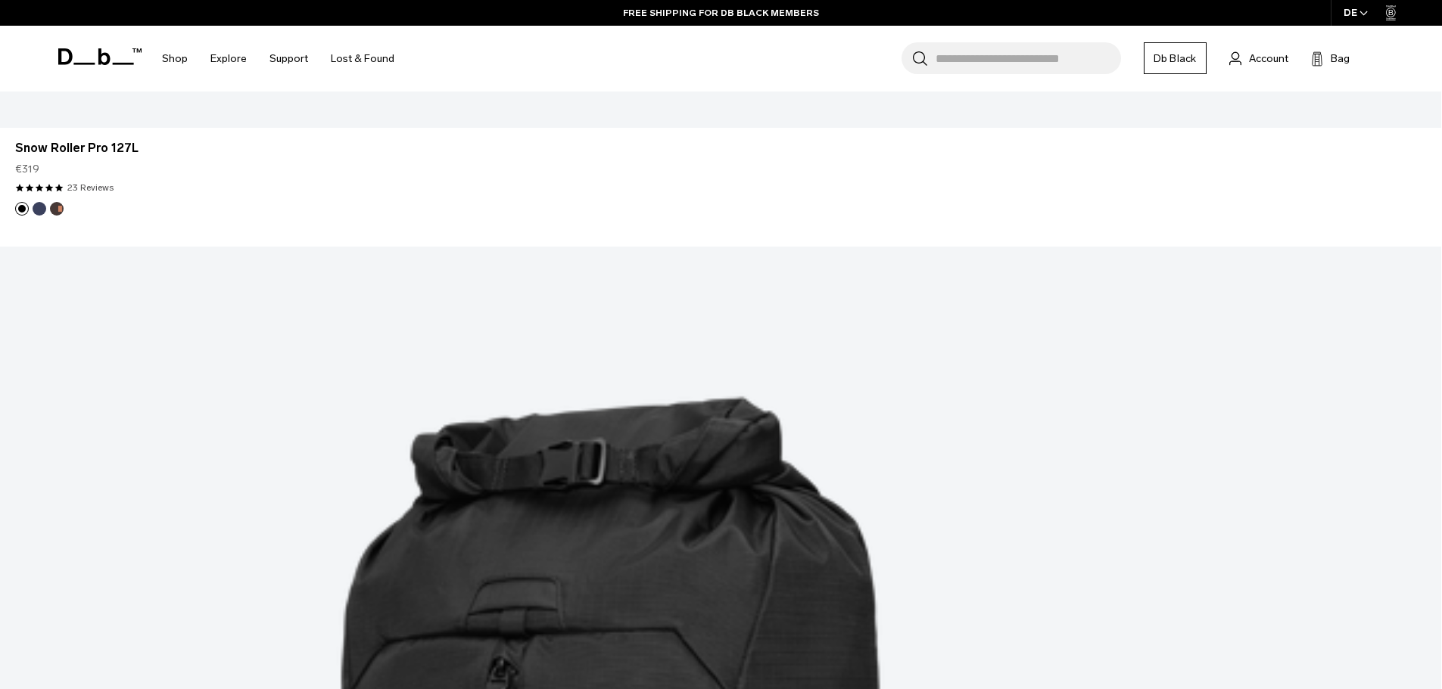
scroll to position [1892, 0]
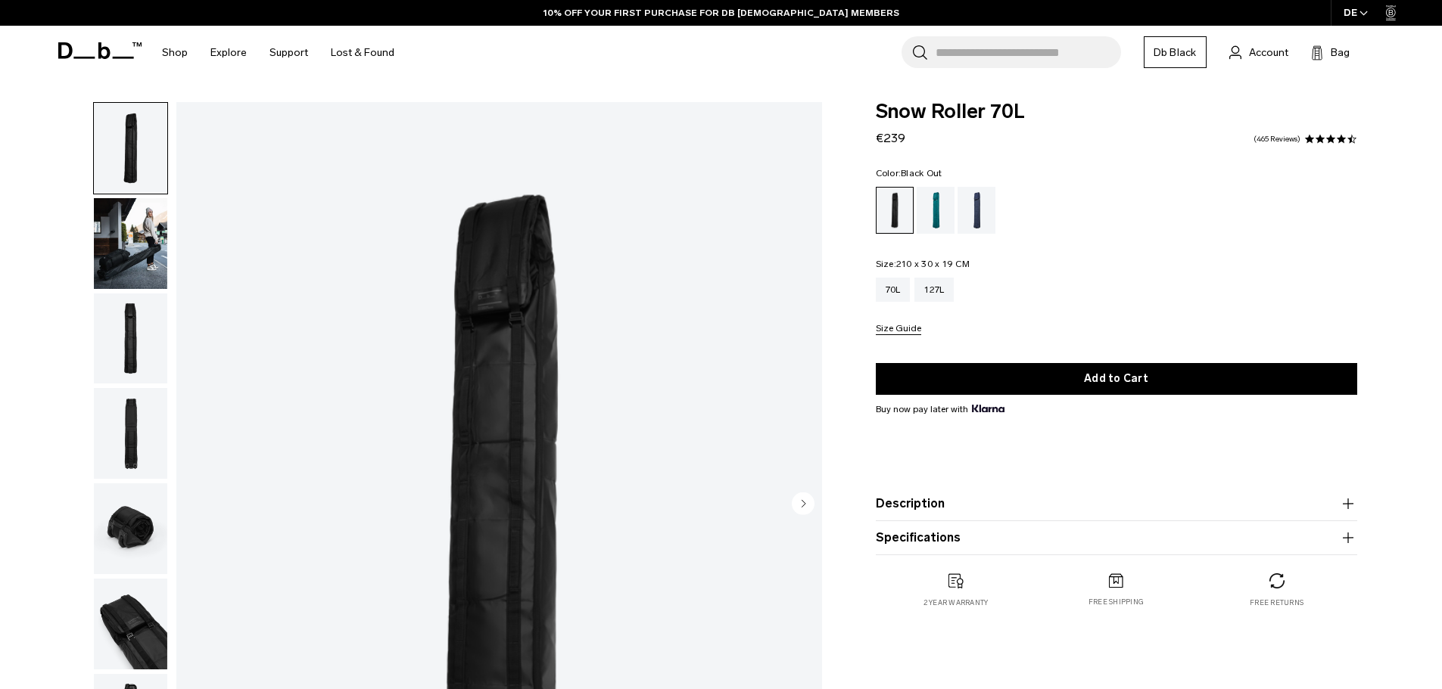
scroll to position [151, 0]
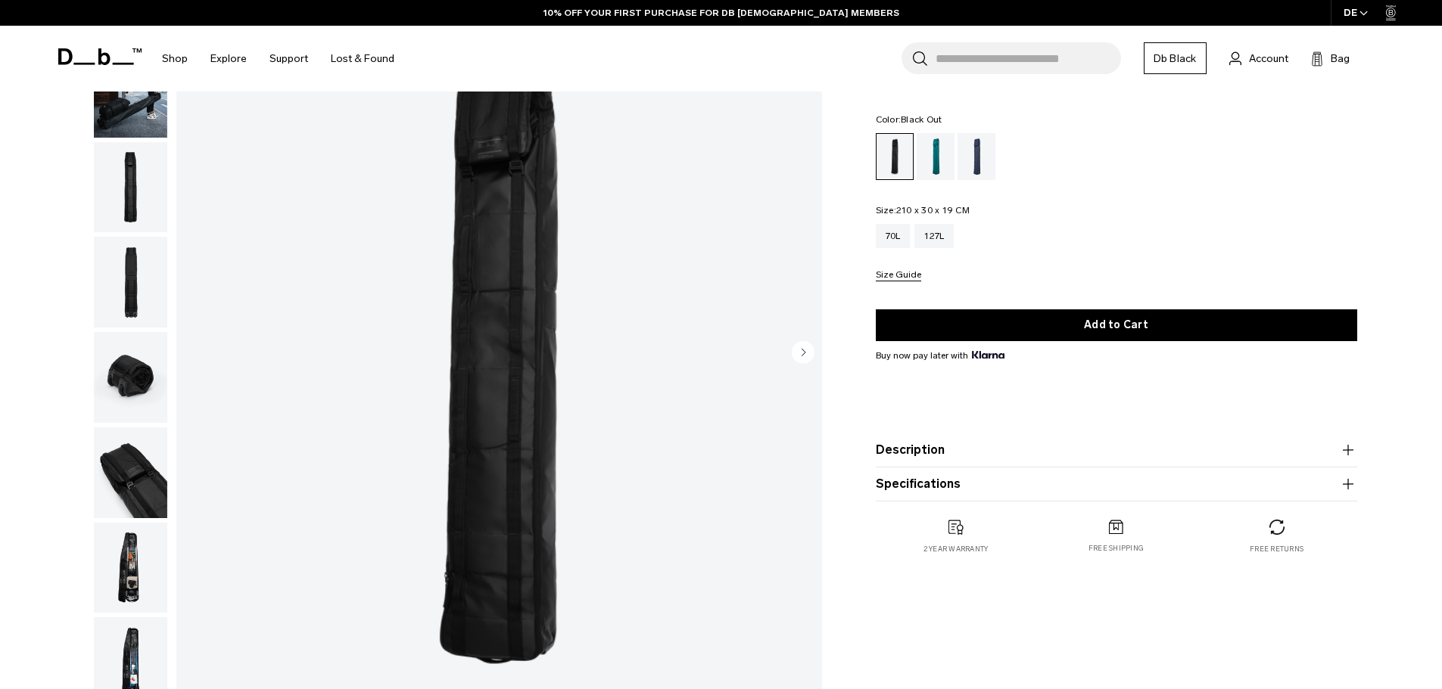
click at [122, 564] on img "button" at bounding box center [130, 568] width 73 height 91
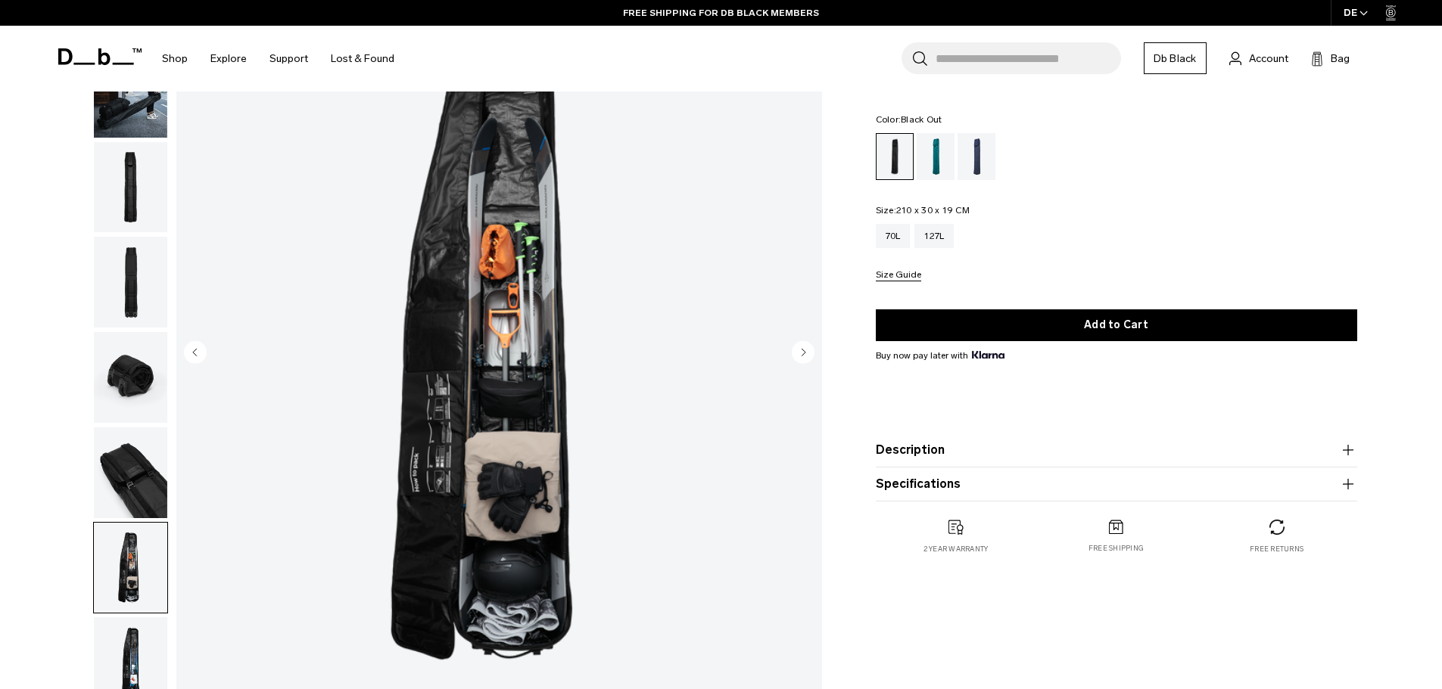
scroll to position [0, 0]
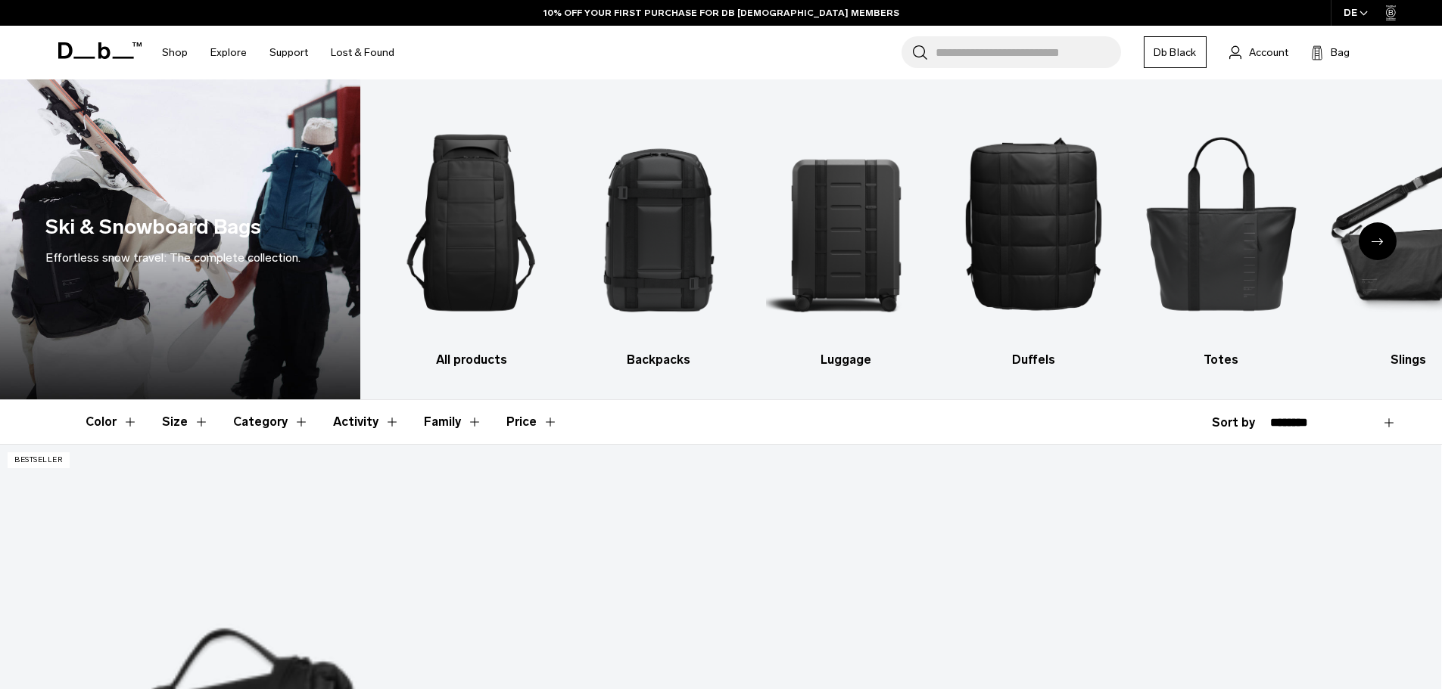
scroll to position [1892, 0]
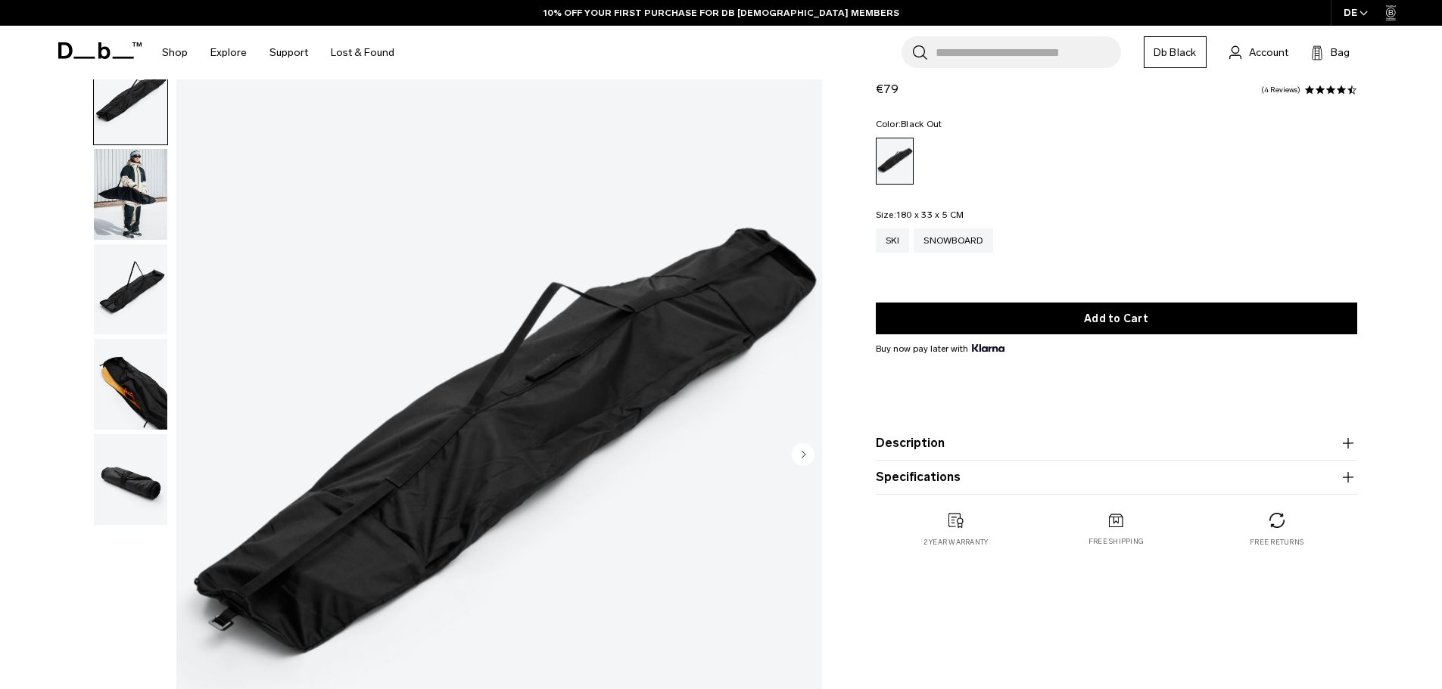
scroll to position [76, 0]
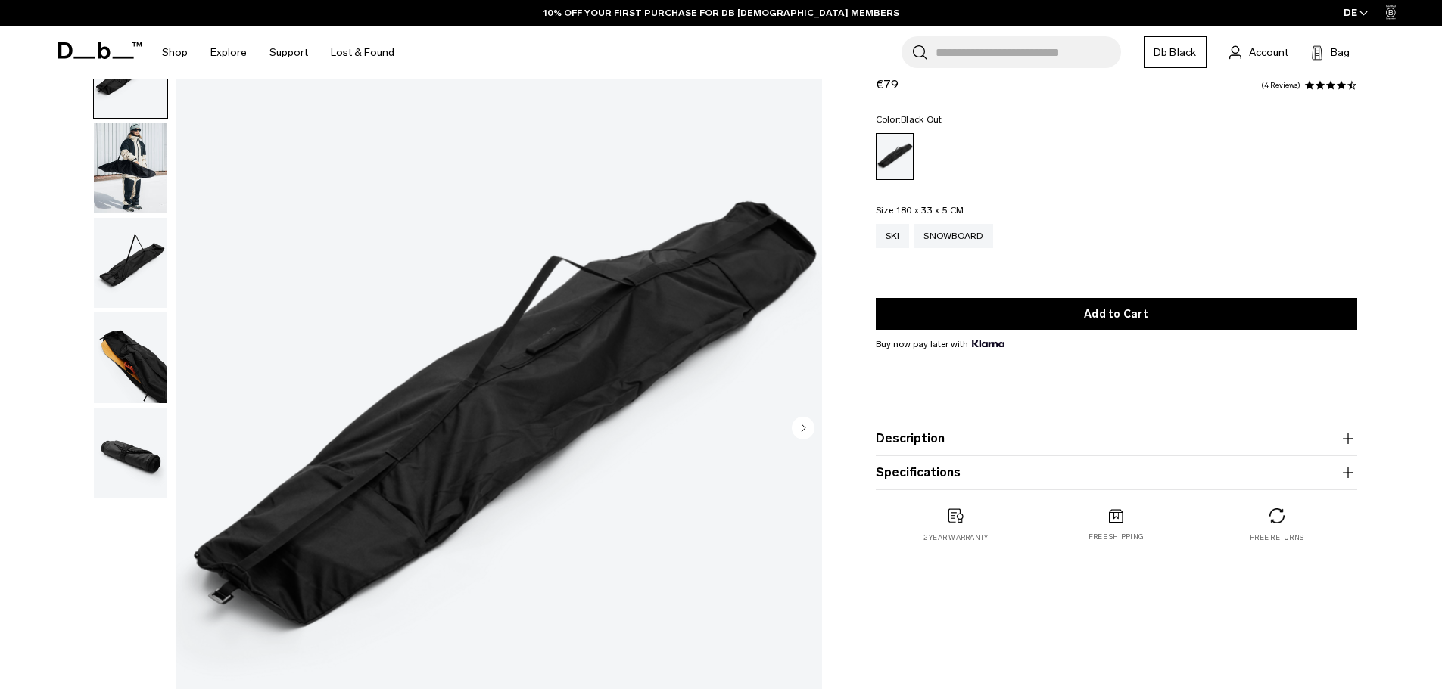
click at [154, 369] on img "button" at bounding box center [130, 358] width 73 height 91
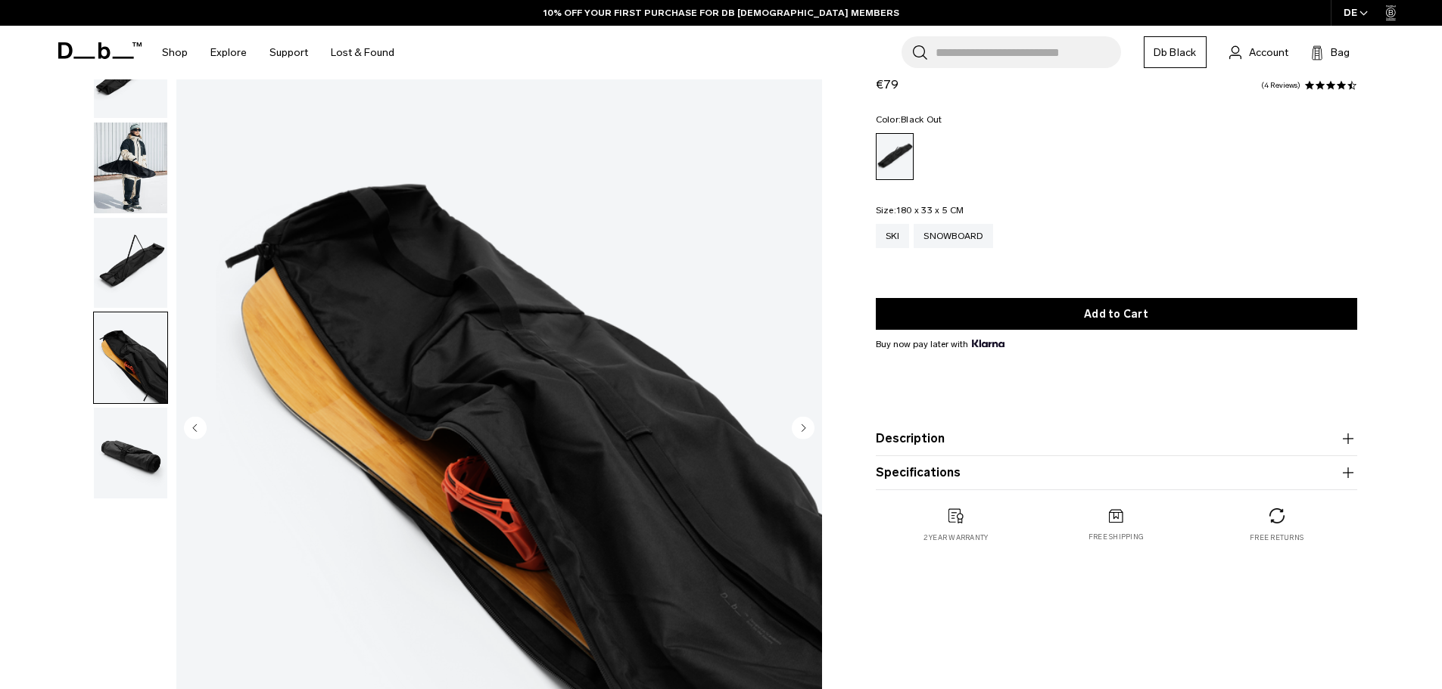
click at [136, 470] on img "button" at bounding box center [130, 453] width 73 height 91
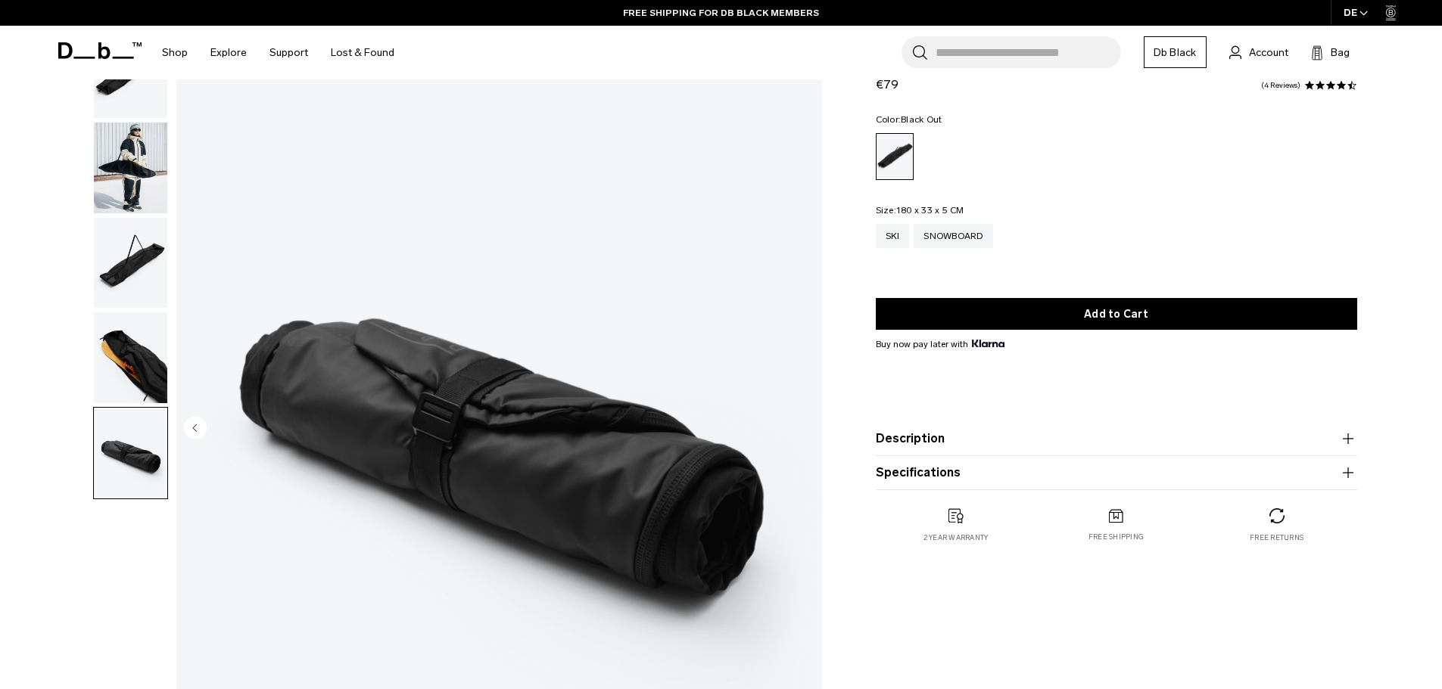
click at [145, 184] on img "button" at bounding box center [130, 168] width 73 height 91
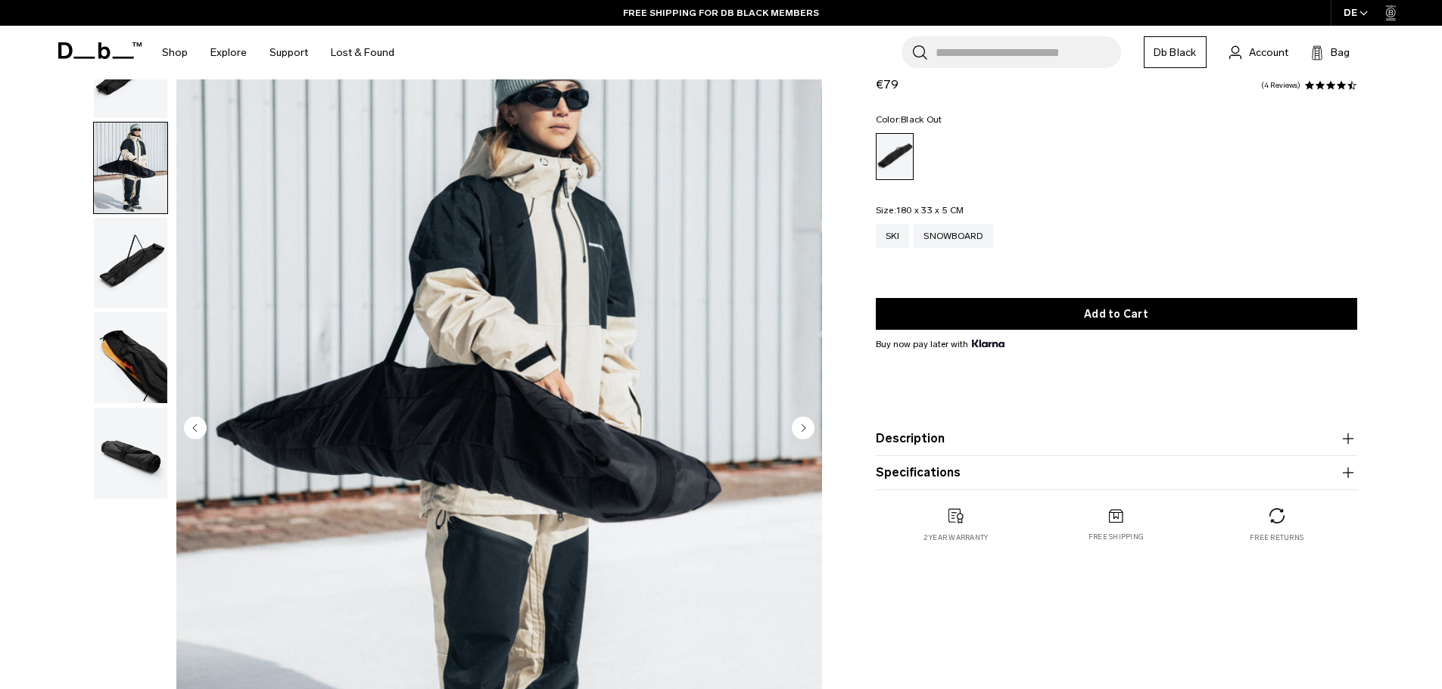
scroll to position [0, 0]
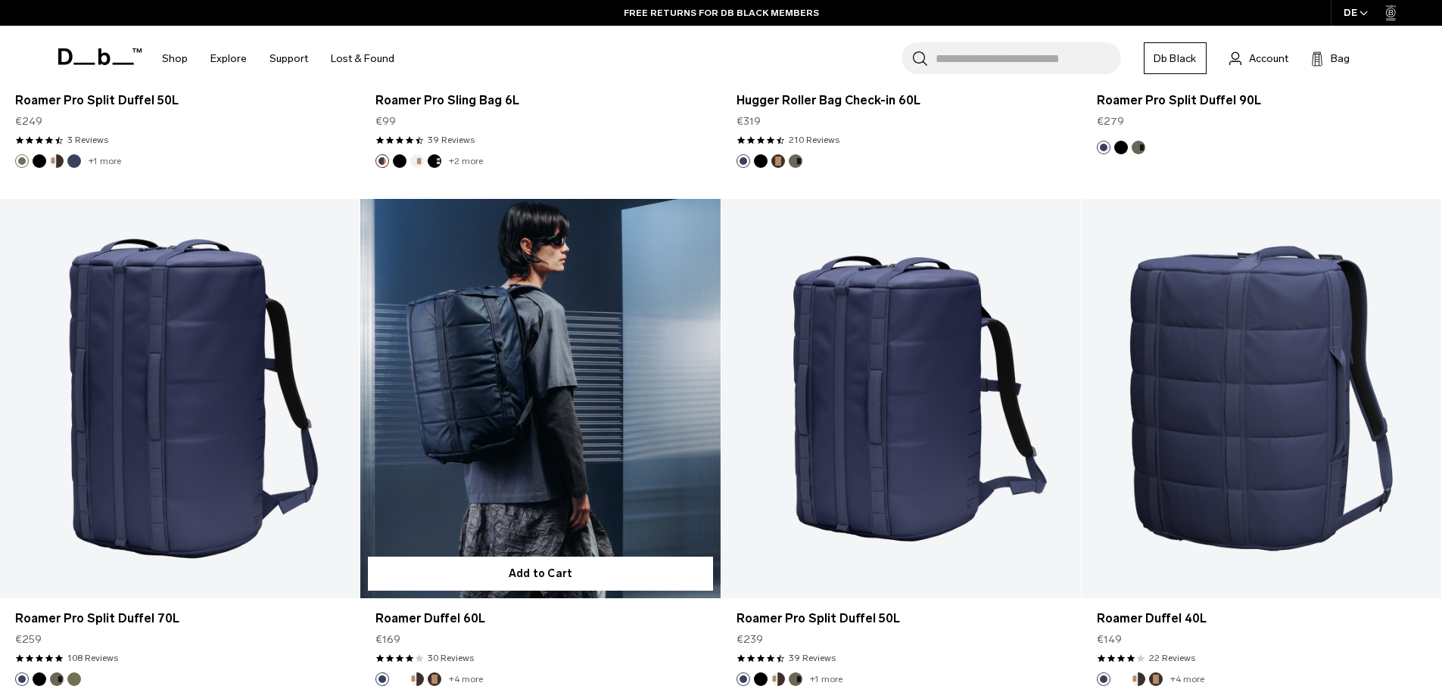
scroll to position [5070, 0]
